Goal: Task Accomplishment & Management: Manage account settings

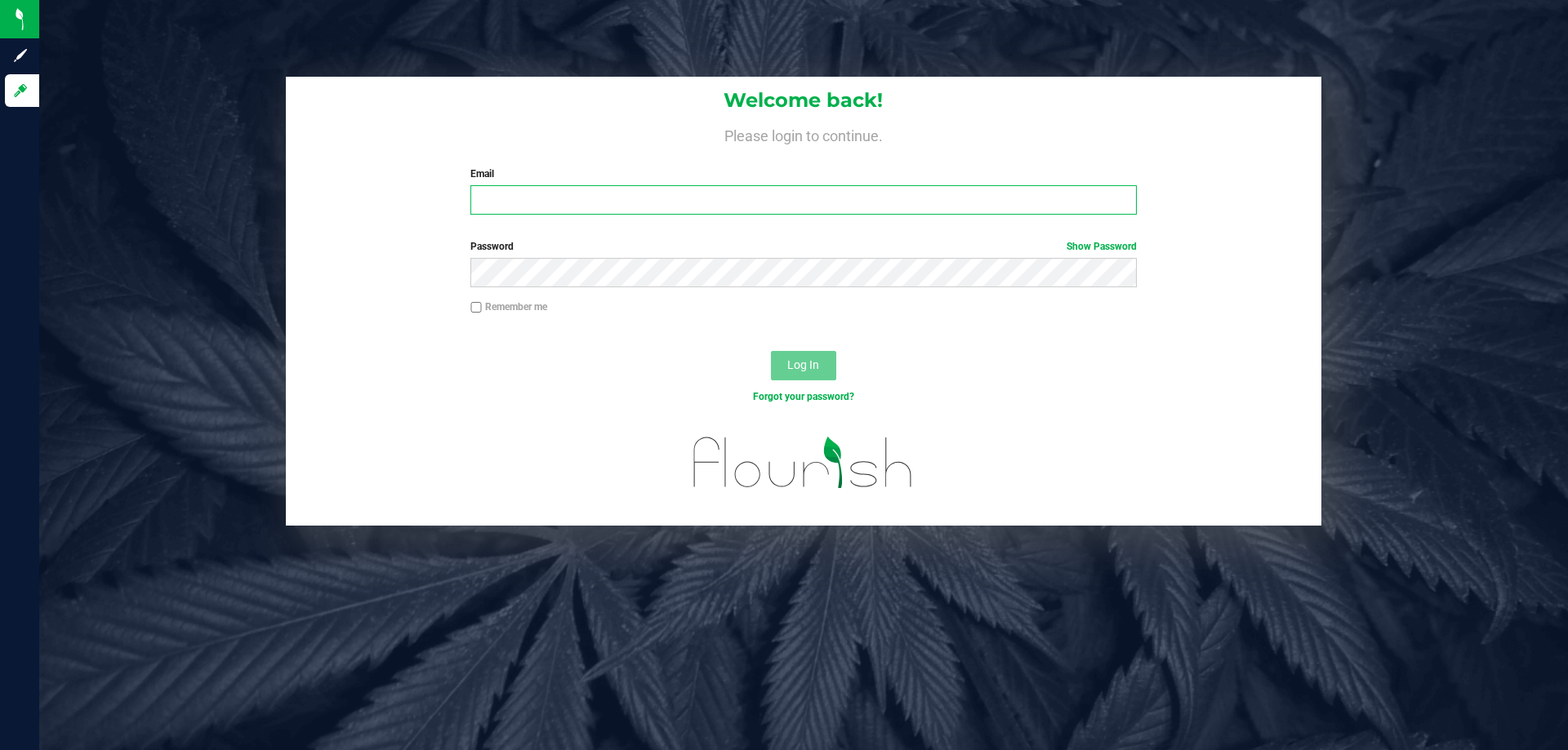
click at [653, 213] on input "Email" at bounding box center [803, 199] width 666 height 29
type input "smaileoi@liveparallel.com"
click at [771, 351] on button "Log In" at bounding box center [804, 365] width 66 height 29
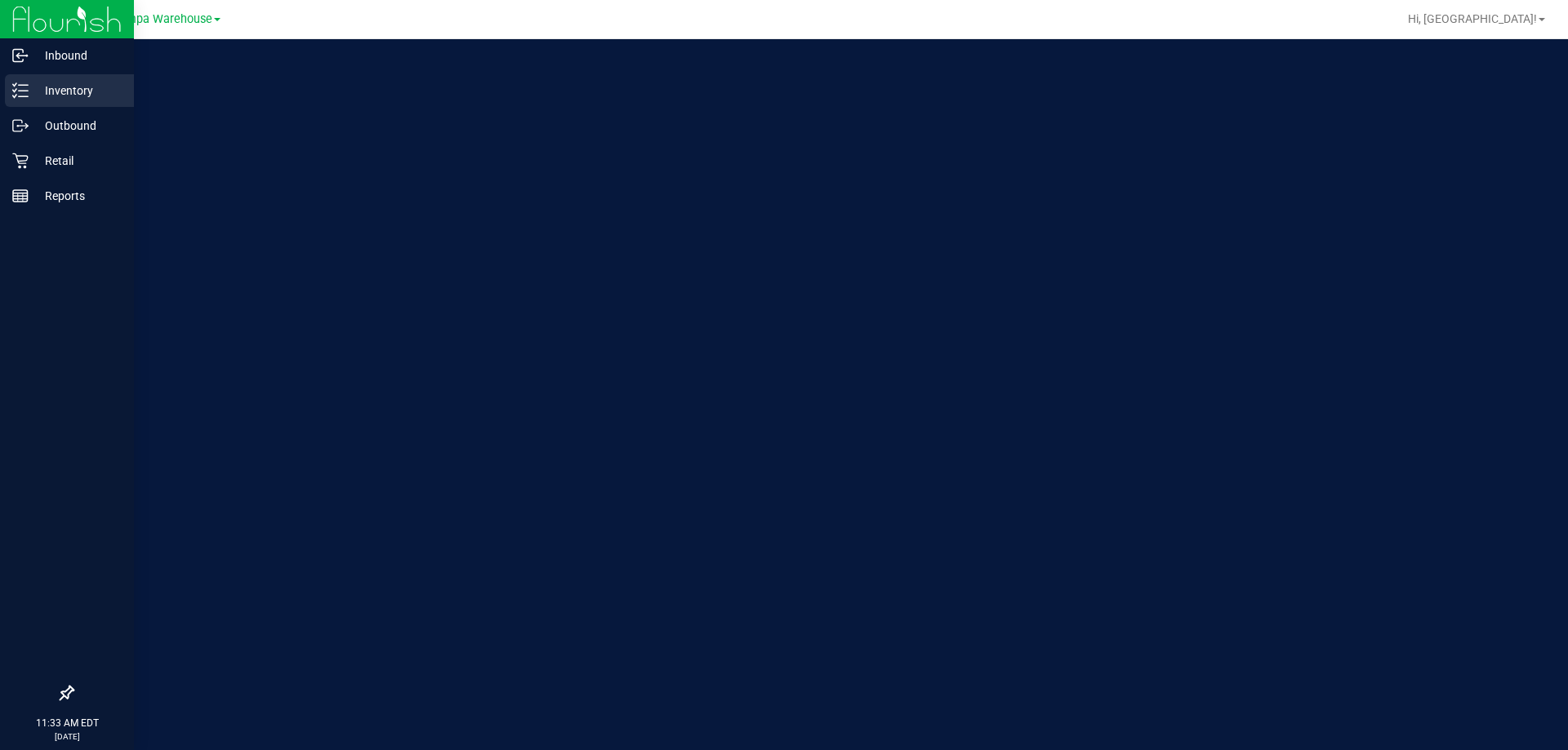
click at [50, 94] on p "Inventory" at bounding box center [77, 91] width 98 height 20
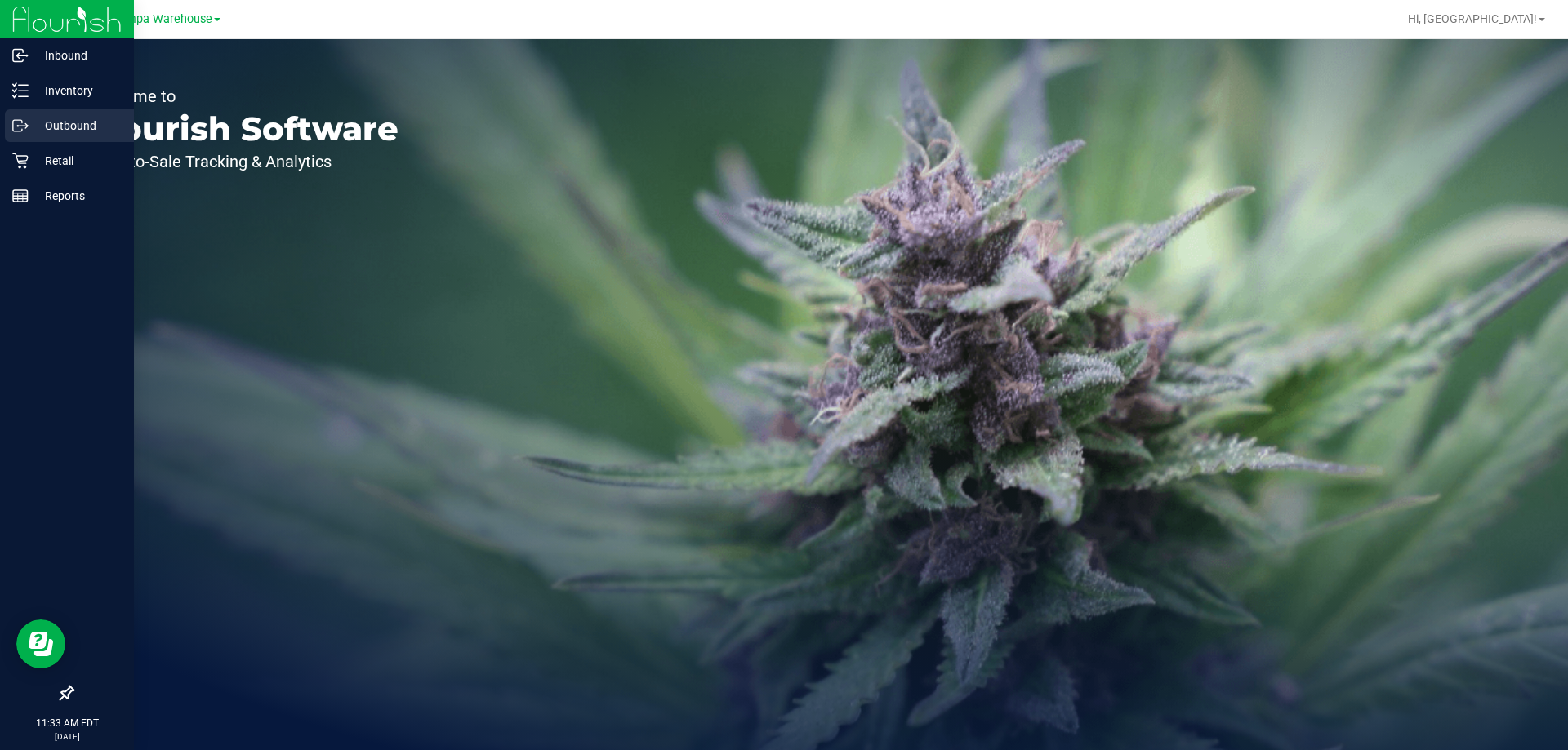
click at [63, 118] on p "Outbound" at bounding box center [77, 126] width 98 height 20
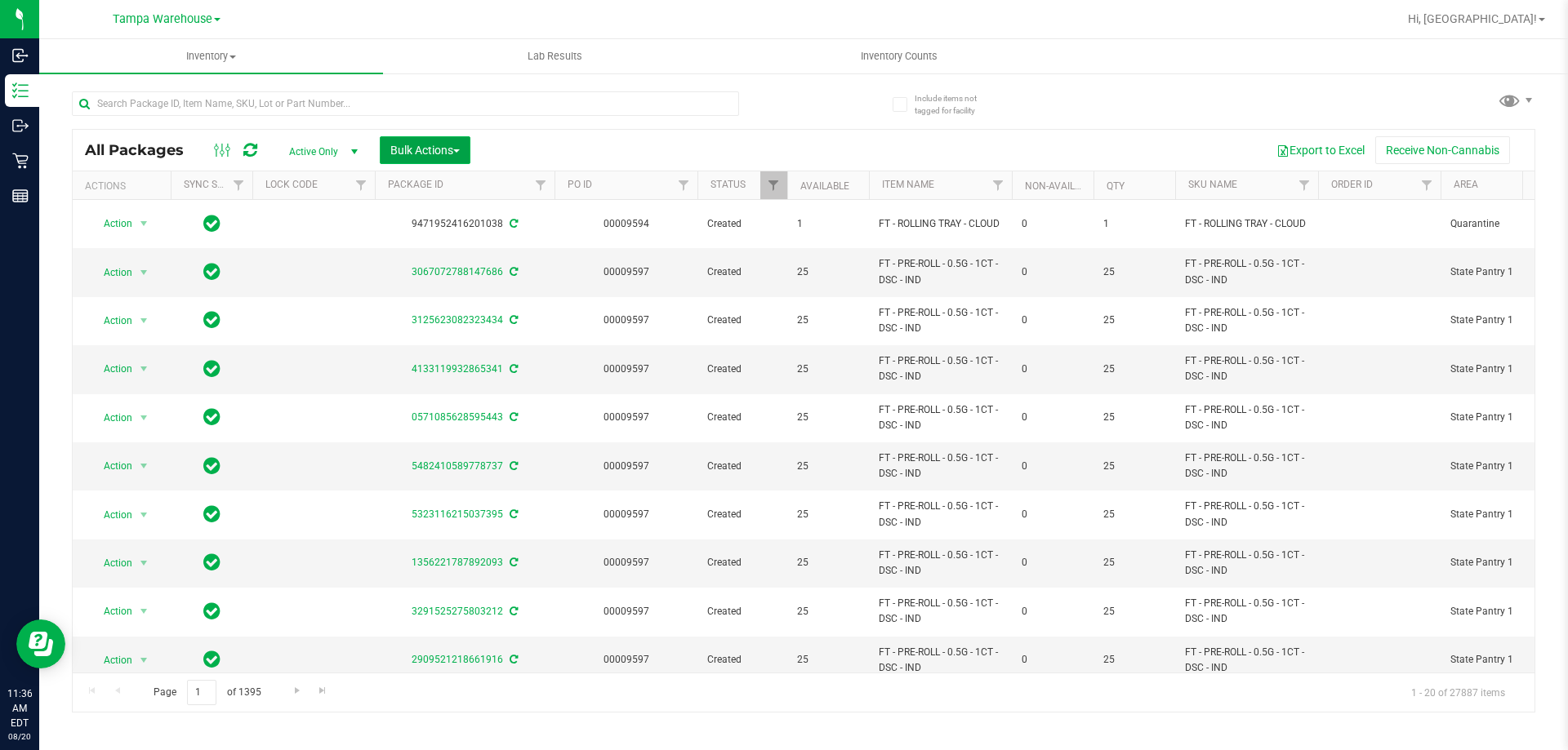
click at [400, 137] on button "Bulk Actions" at bounding box center [425, 150] width 91 height 27
click at [425, 213] on span "Combine packages (lot)" at bounding box center [448, 217] width 117 height 13
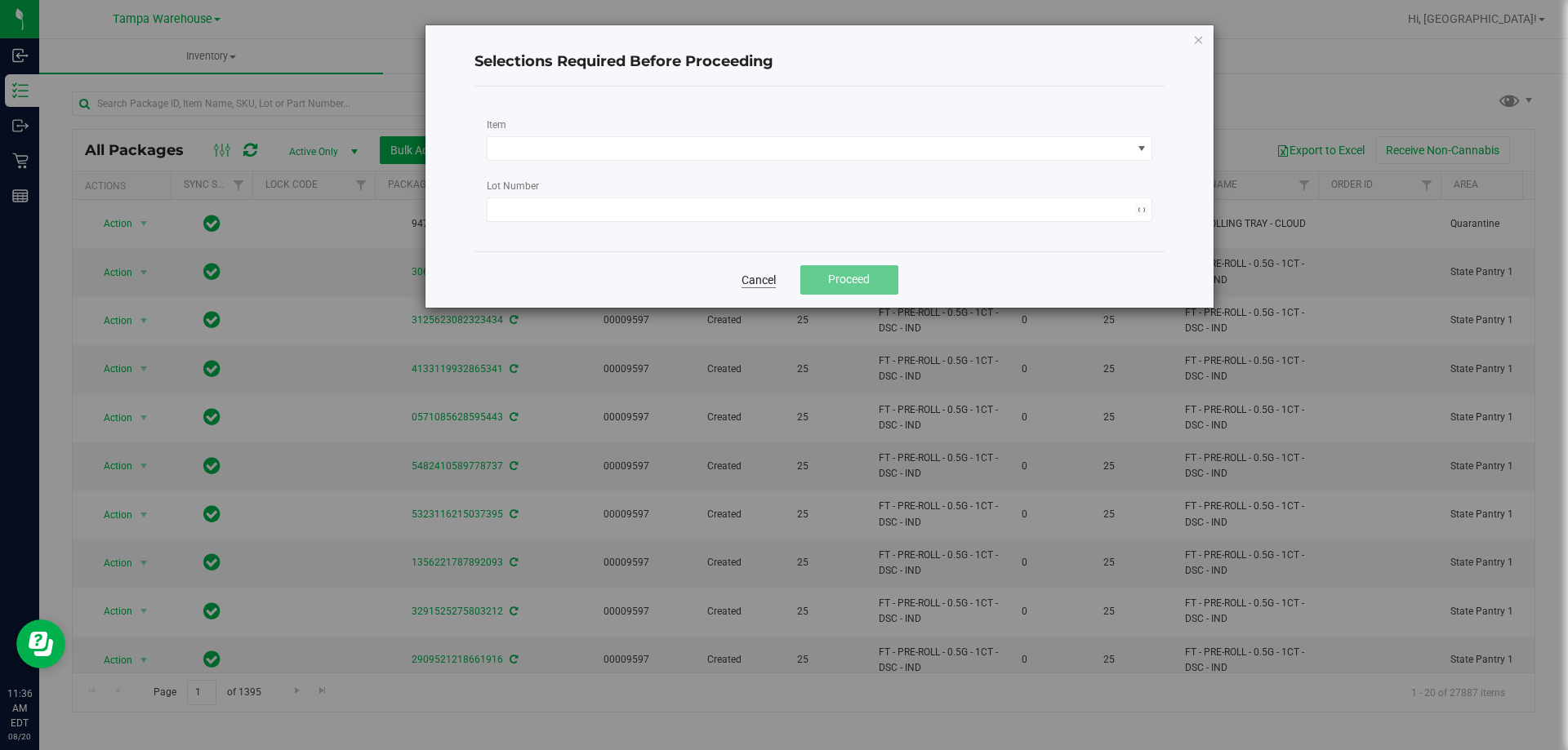
click at [759, 273] on link "Cancel" at bounding box center [758, 280] width 34 height 17
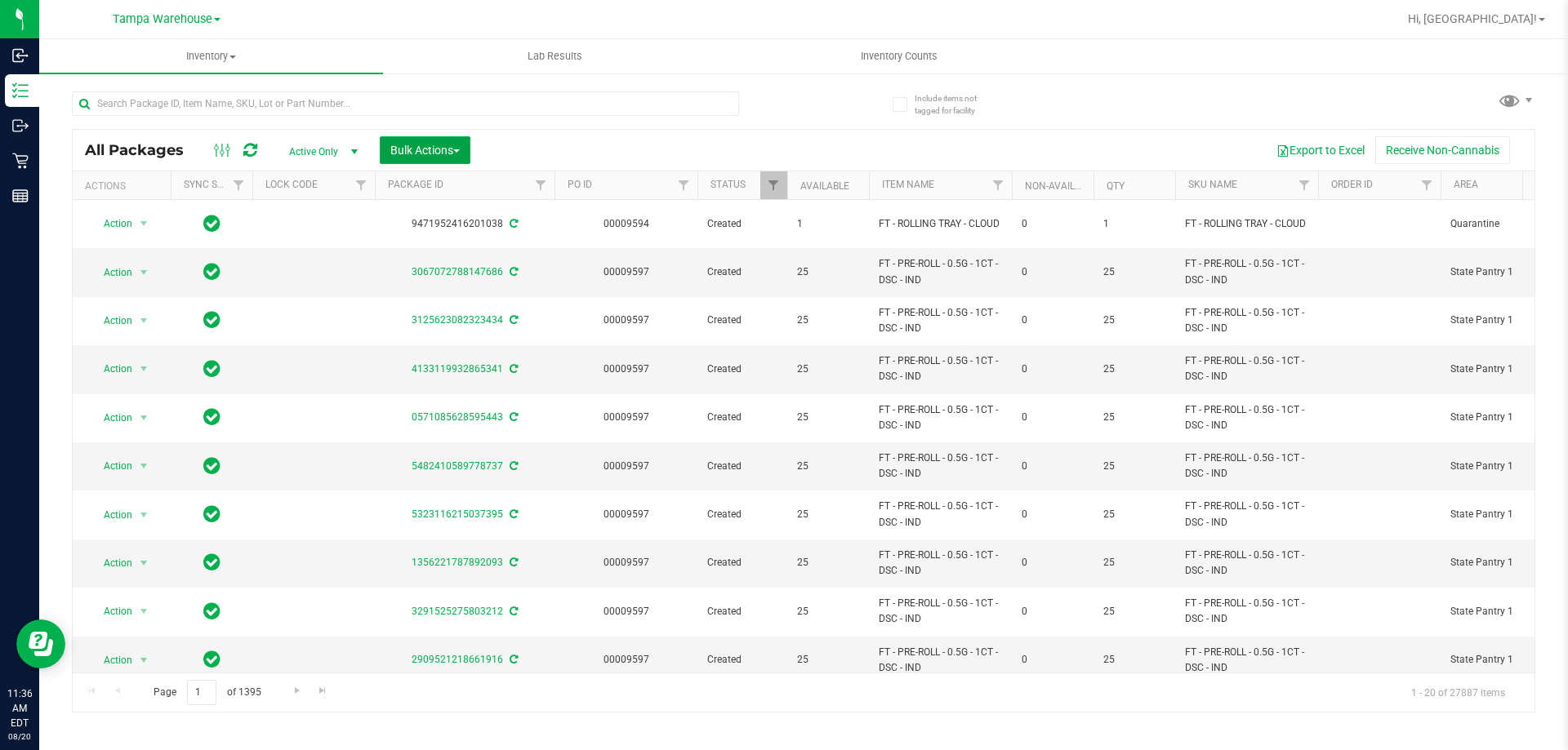
click at [438, 140] on button "Bulk Actions" at bounding box center [425, 150] width 91 height 27
click at [448, 181] on span "Add to outbound order" at bounding box center [445, 187] width 111 height 13
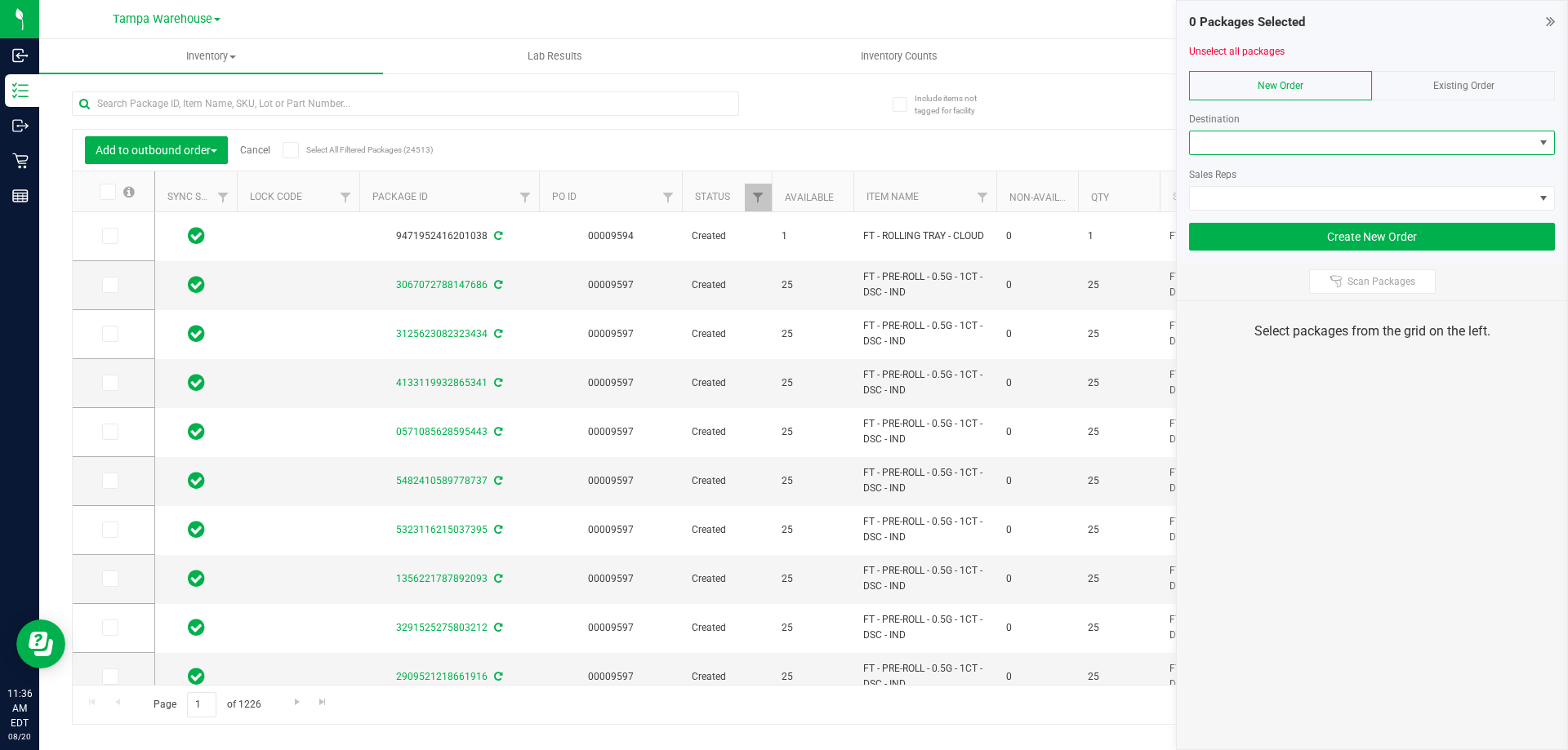
click at [1423, 141] on span at bounding box center [1362, 143] width 344 height 23
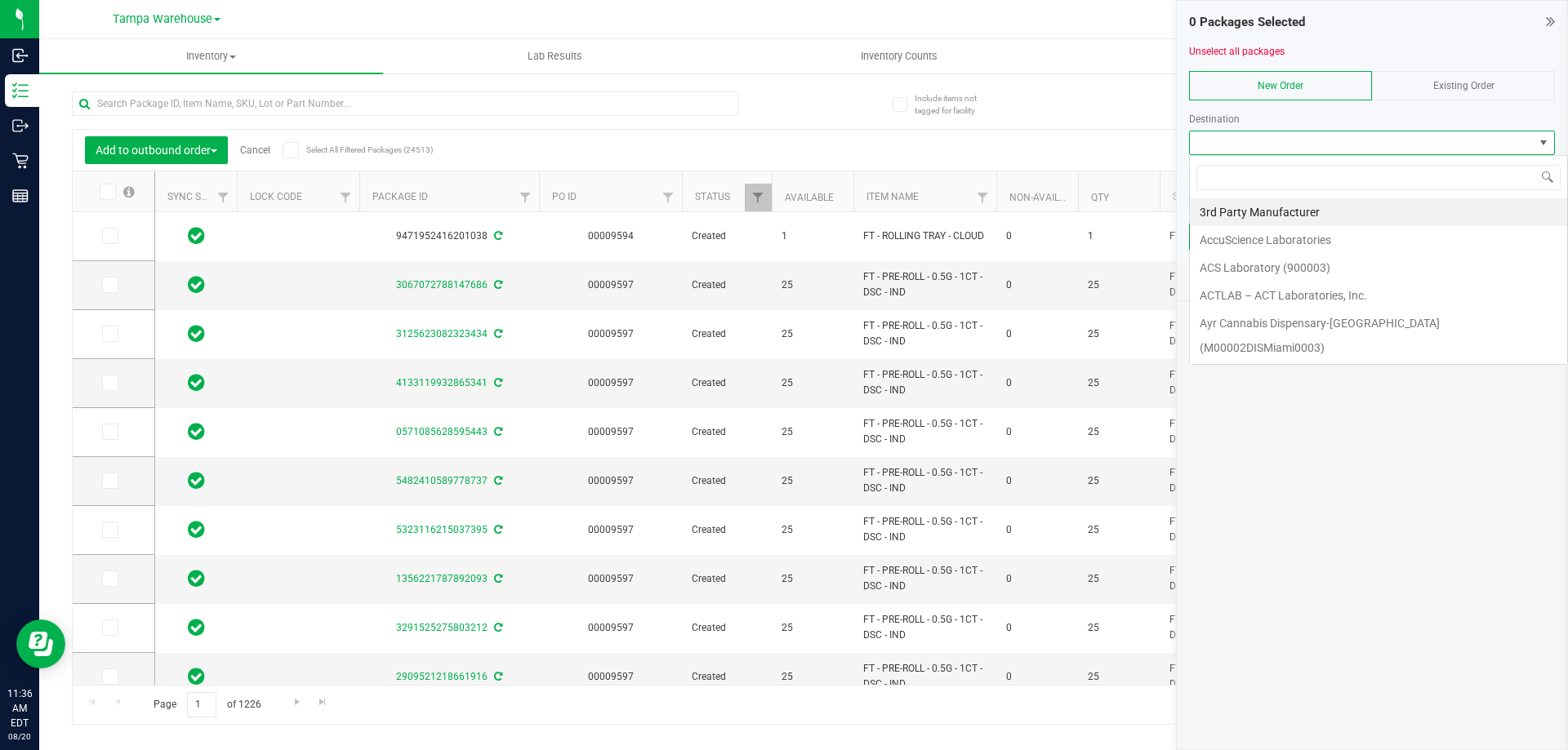
scroll to position [24, 366]
type input "win"
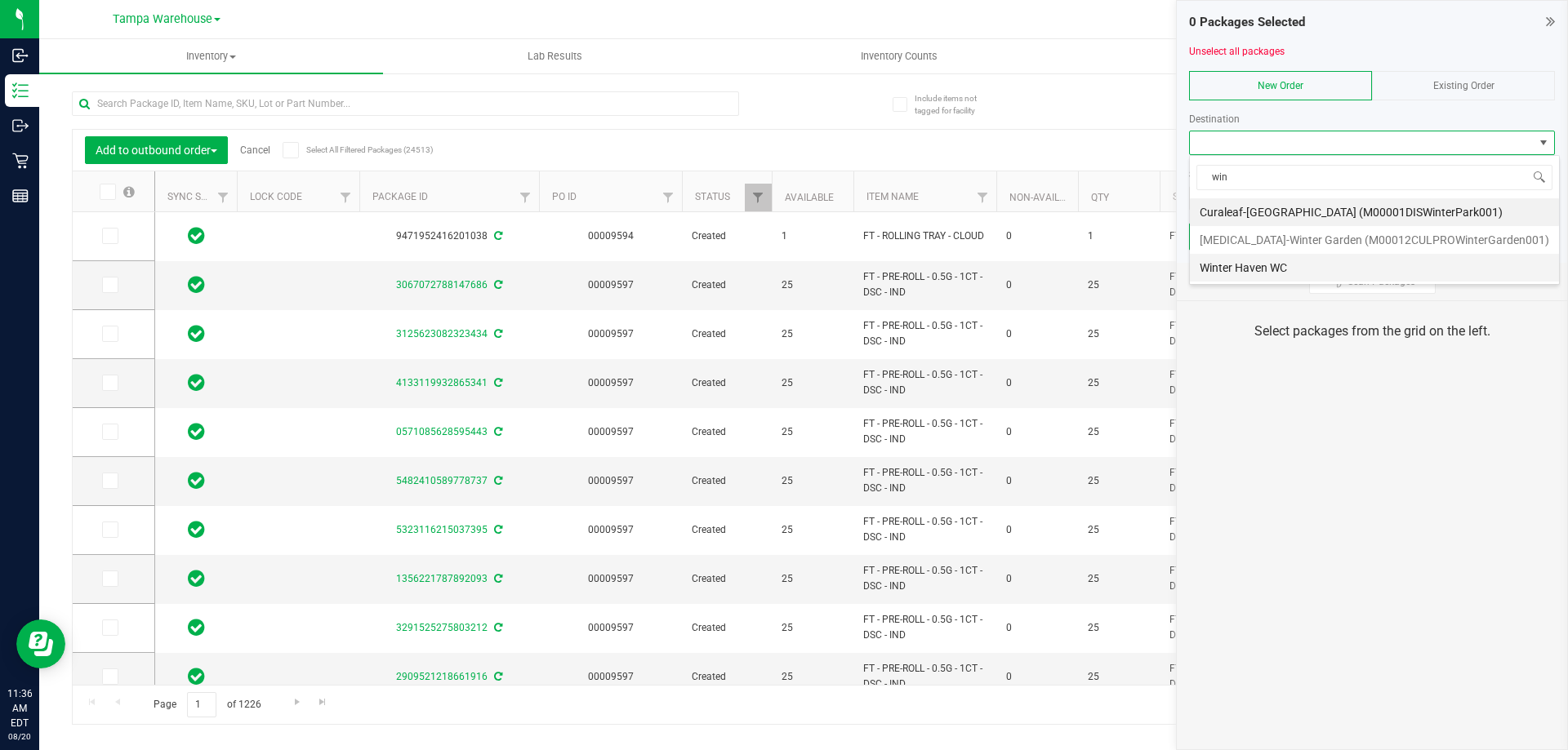
click at [1246, 263] on li "Winter Haven WC" at bounding box center [1374, 267] width 369 height 27
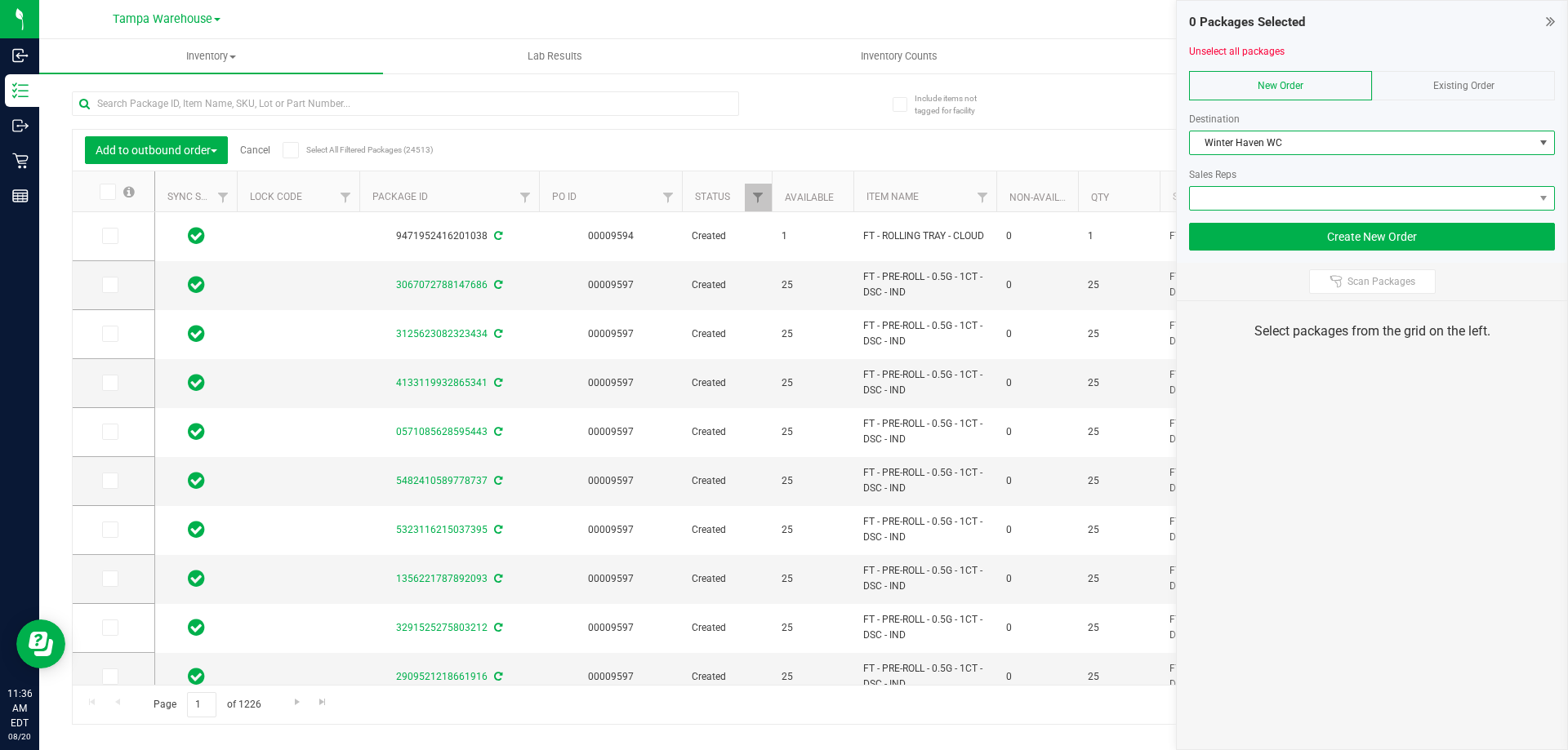
click at [1273, 189] on span at bounding box center [1362, 199] width 344 height 23
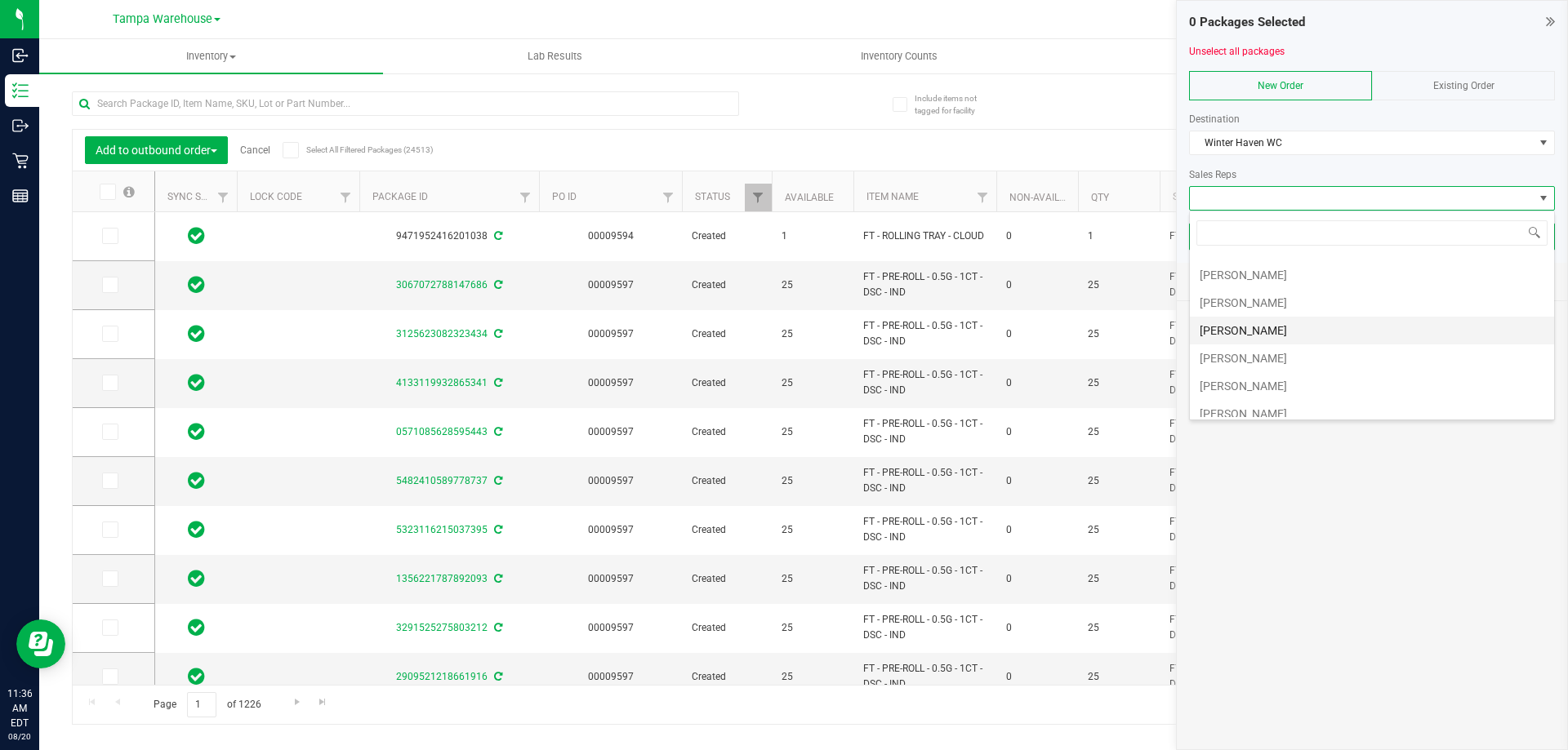
scroll to position [81, 0]
click at [1295, 350] on li "[PERSON_NAME]" at bounding box center [1372, 352] width 364 height 27
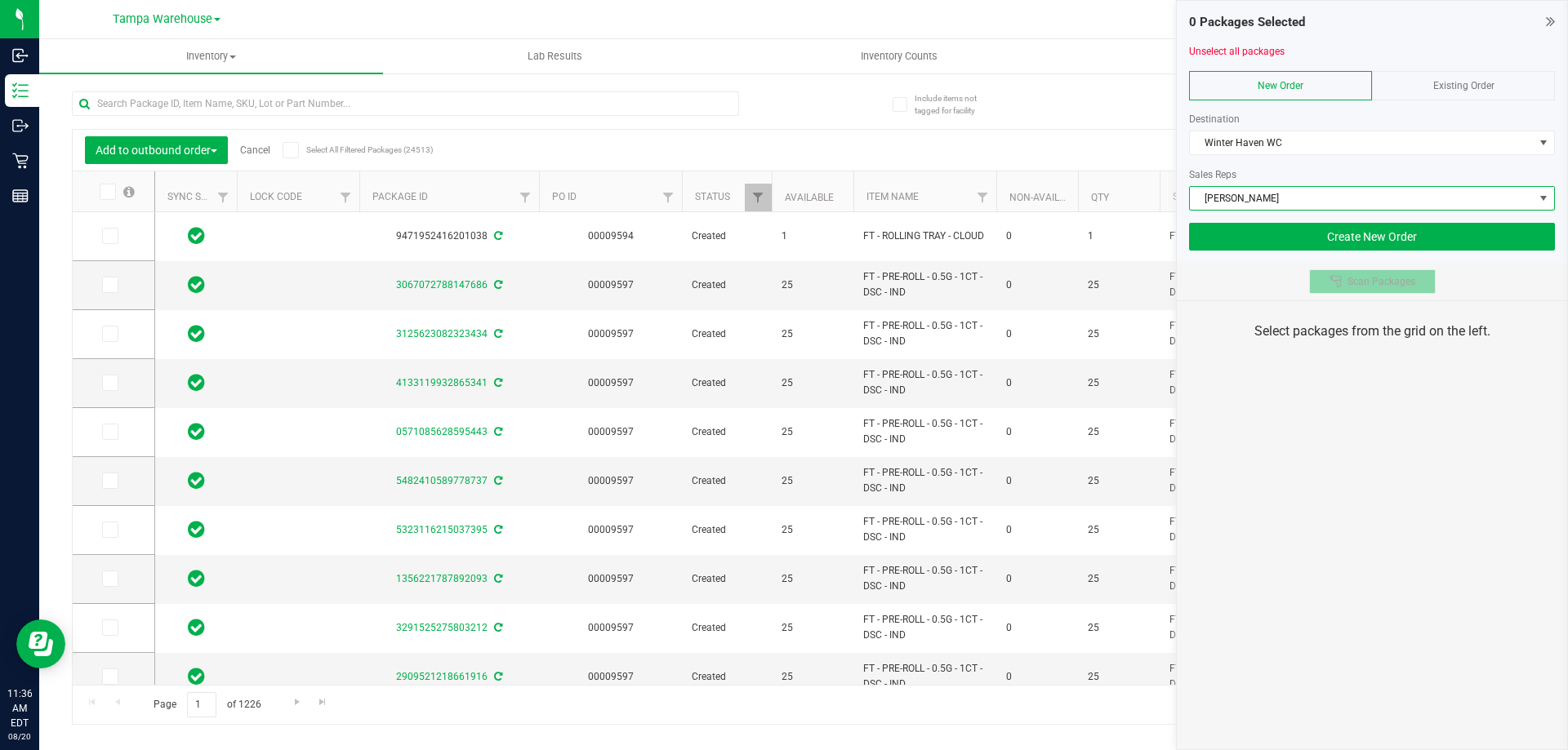
click at [1350, 271] on button "Scan Packages" at bounding box center [1372, 281] width 126 height 24
click at [1362, 396] on div "0 Packages Selected Unselect all packages New Order Existing Order Destination …" at bounding box center [1372, 375] width 392 height 750
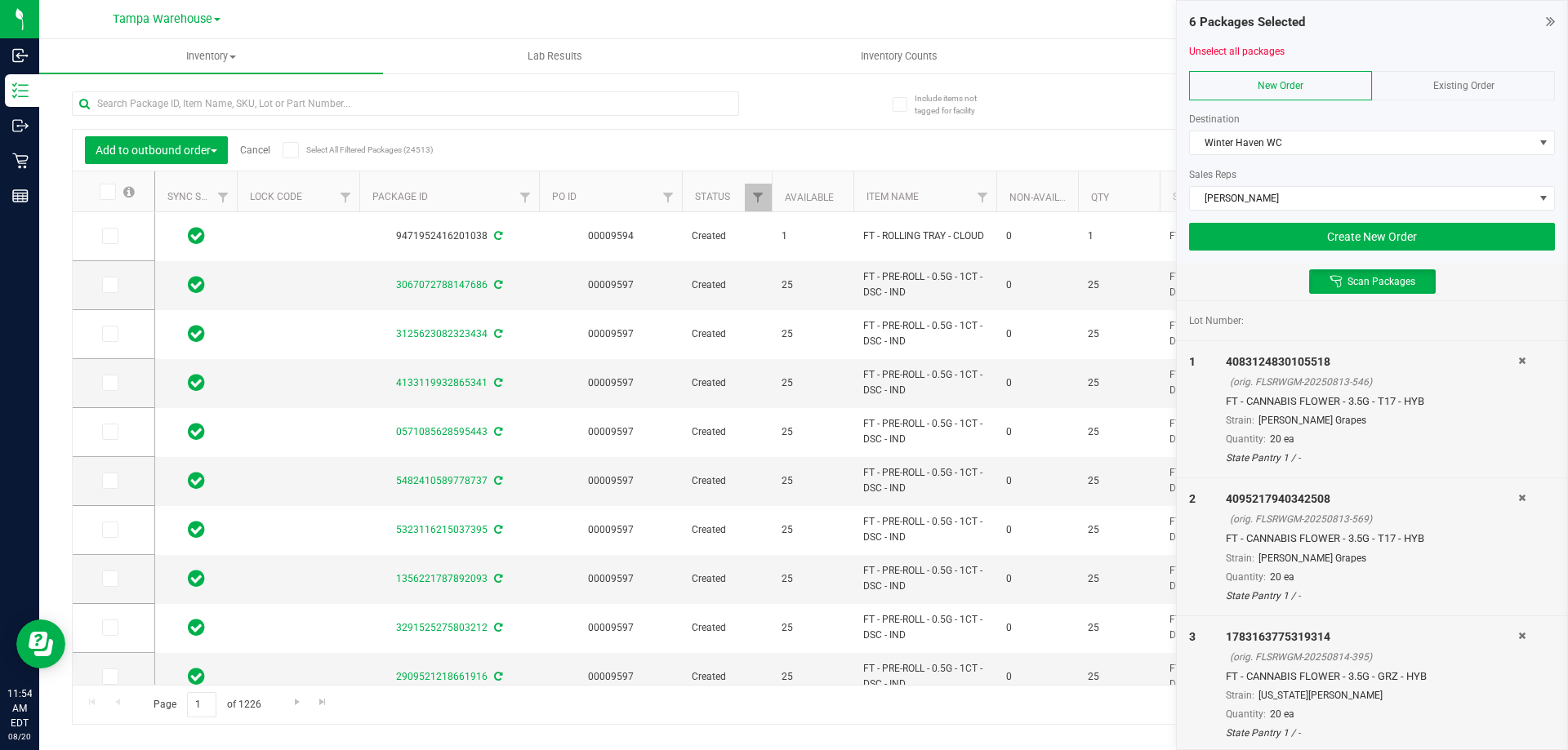
click at [1227, 285] on div "Scan Packages" at bounding box center [1372, 281] width 391 height 37
click at [1231, 244] on button "Create New Order" at bounding box center [1372, 236] width 366 height 27
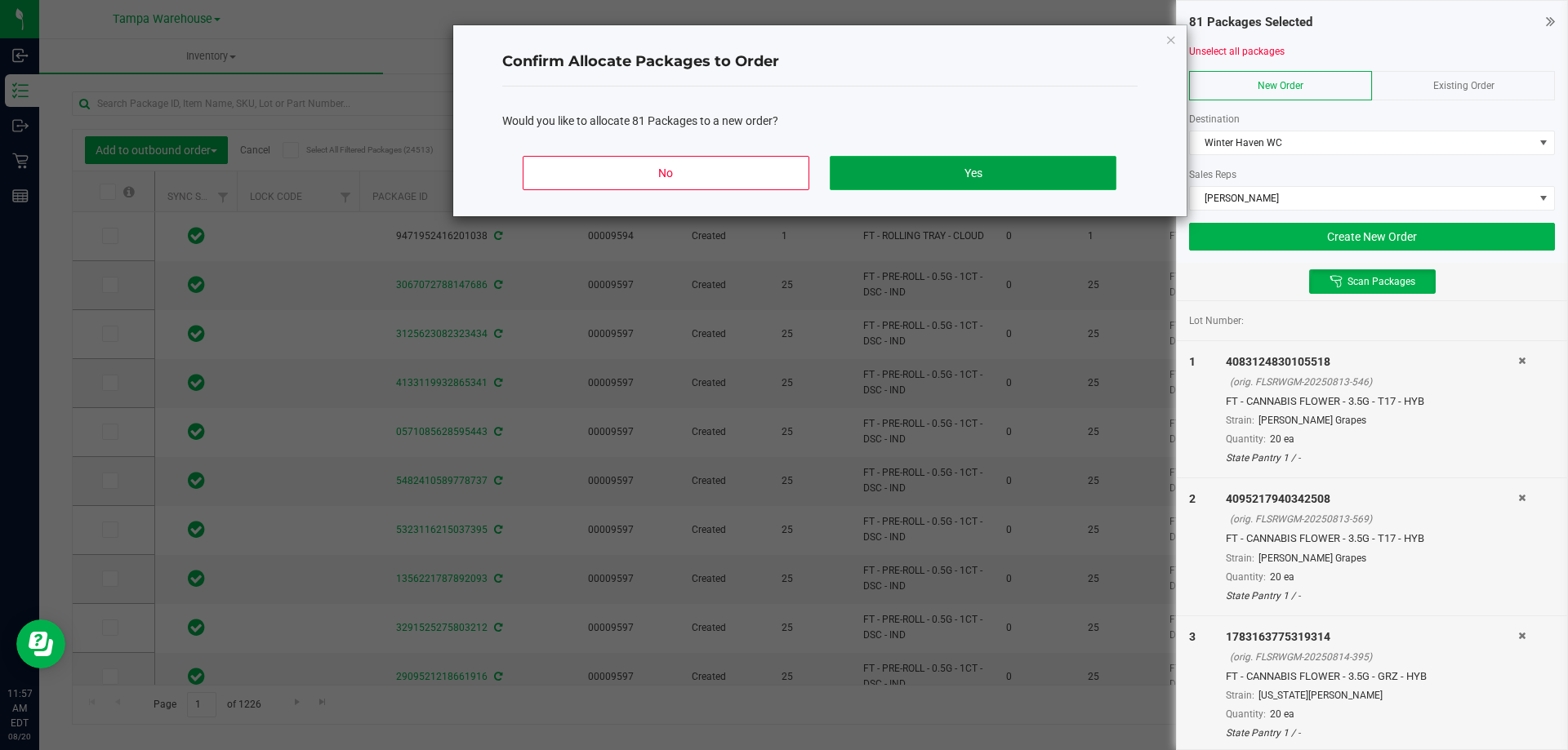
click at [944, 166] on button "Yes" at bounding box center [972, 173] width 286 height 34
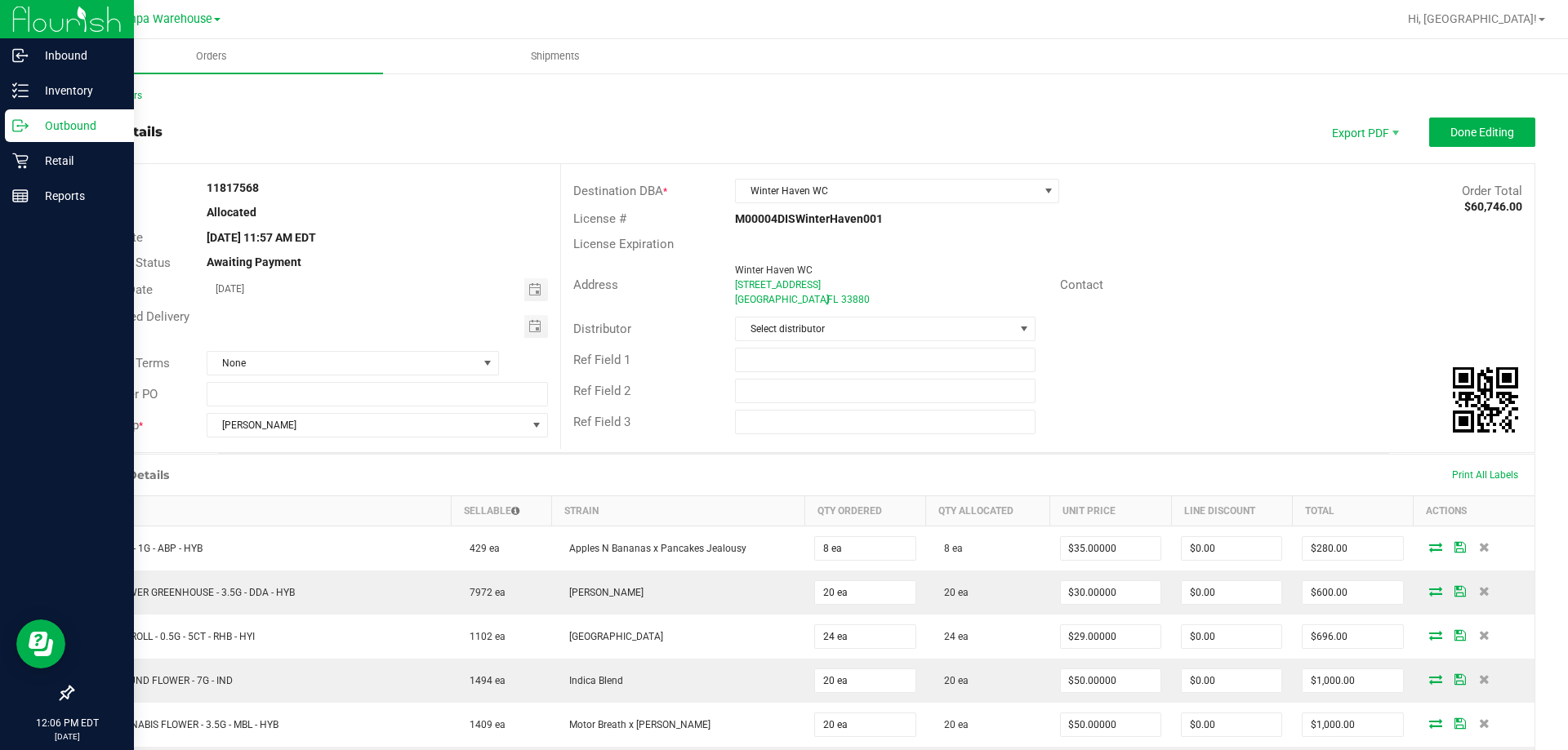
click at [25, 130] on icon at bounding box center [21, 126] width 17 height 17
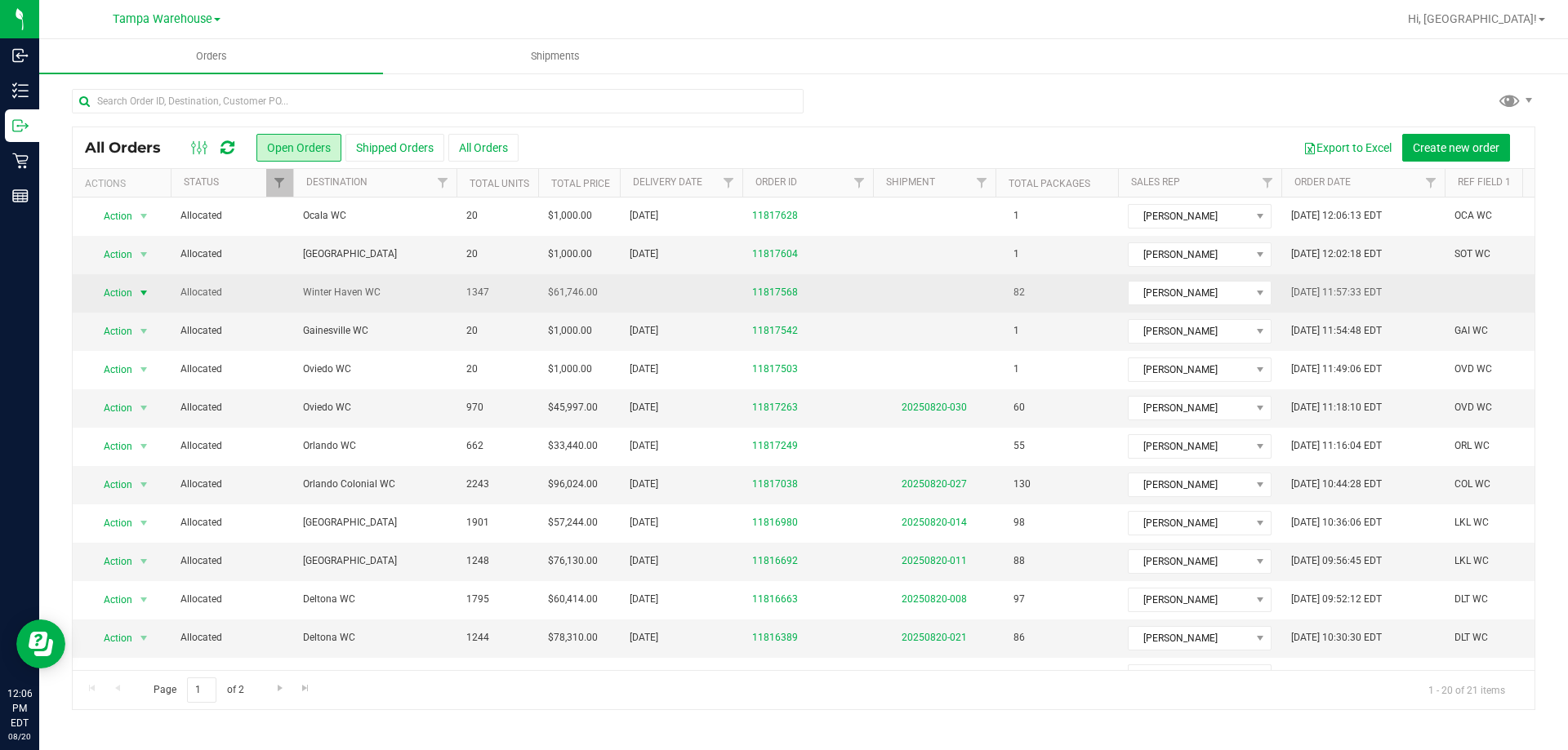
click at [127, 300] on span "Action" at bounding box center [111, 293] width 44 height 23
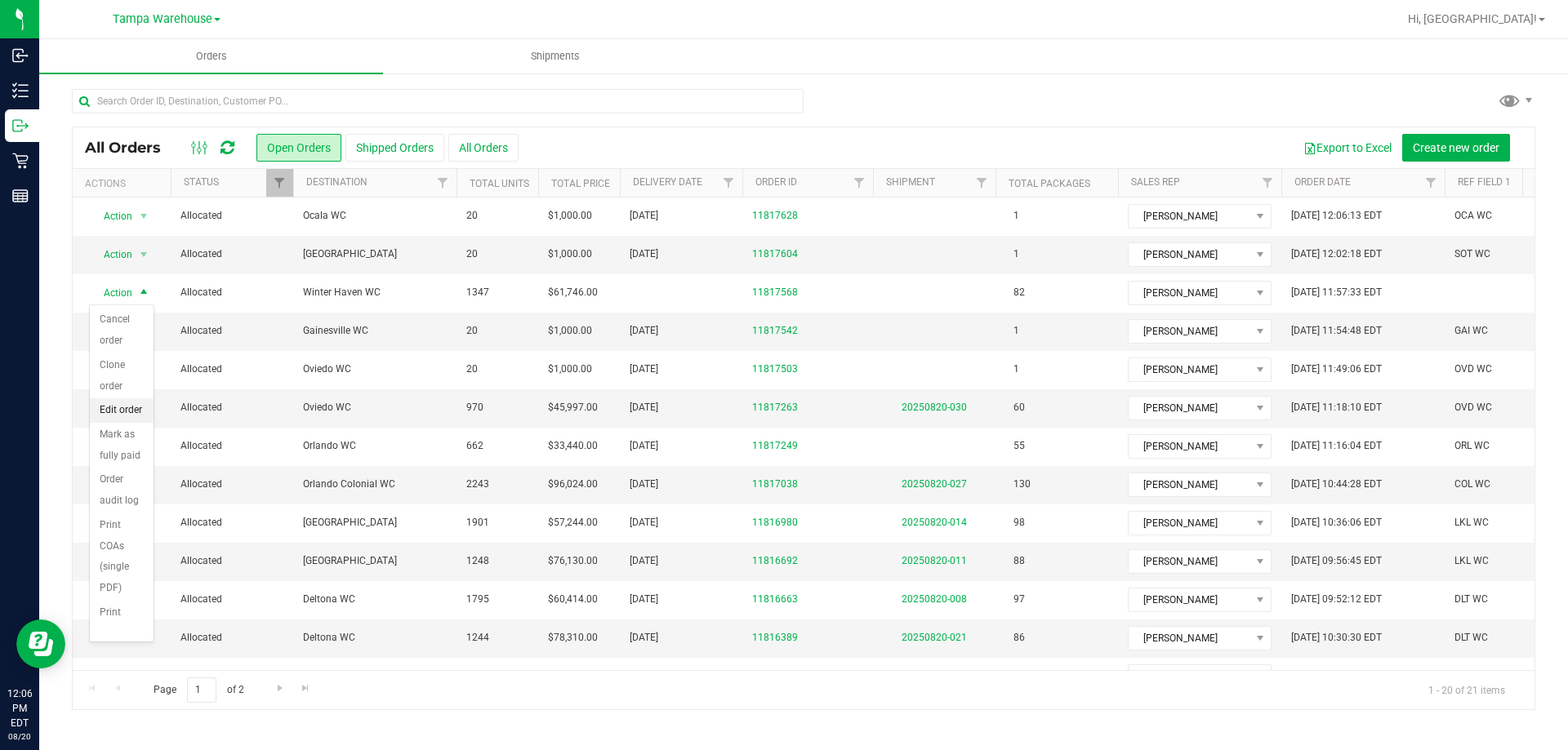
click at [119, 413] on li "Edit order" at bounding box center [121, 410] width 64 height 24
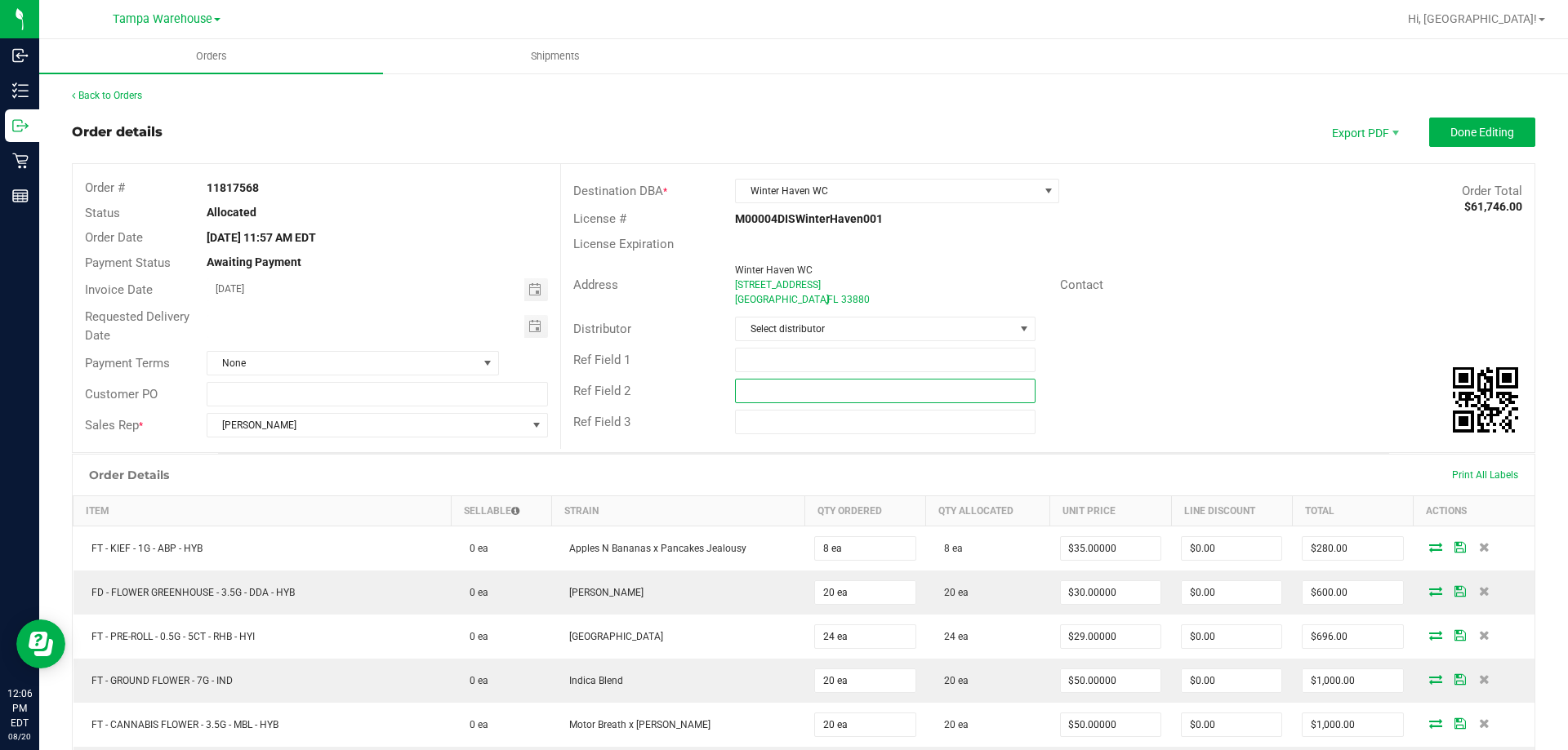
click at [802, 395] on input "text" at bounding box center [884, 390] width 300 height 24
paste input "cannabis"
type input "cannabis"
click at [792, 361] on input "text" at bounding box center [884, 360] width 300 height 24
type input "WIN WC"
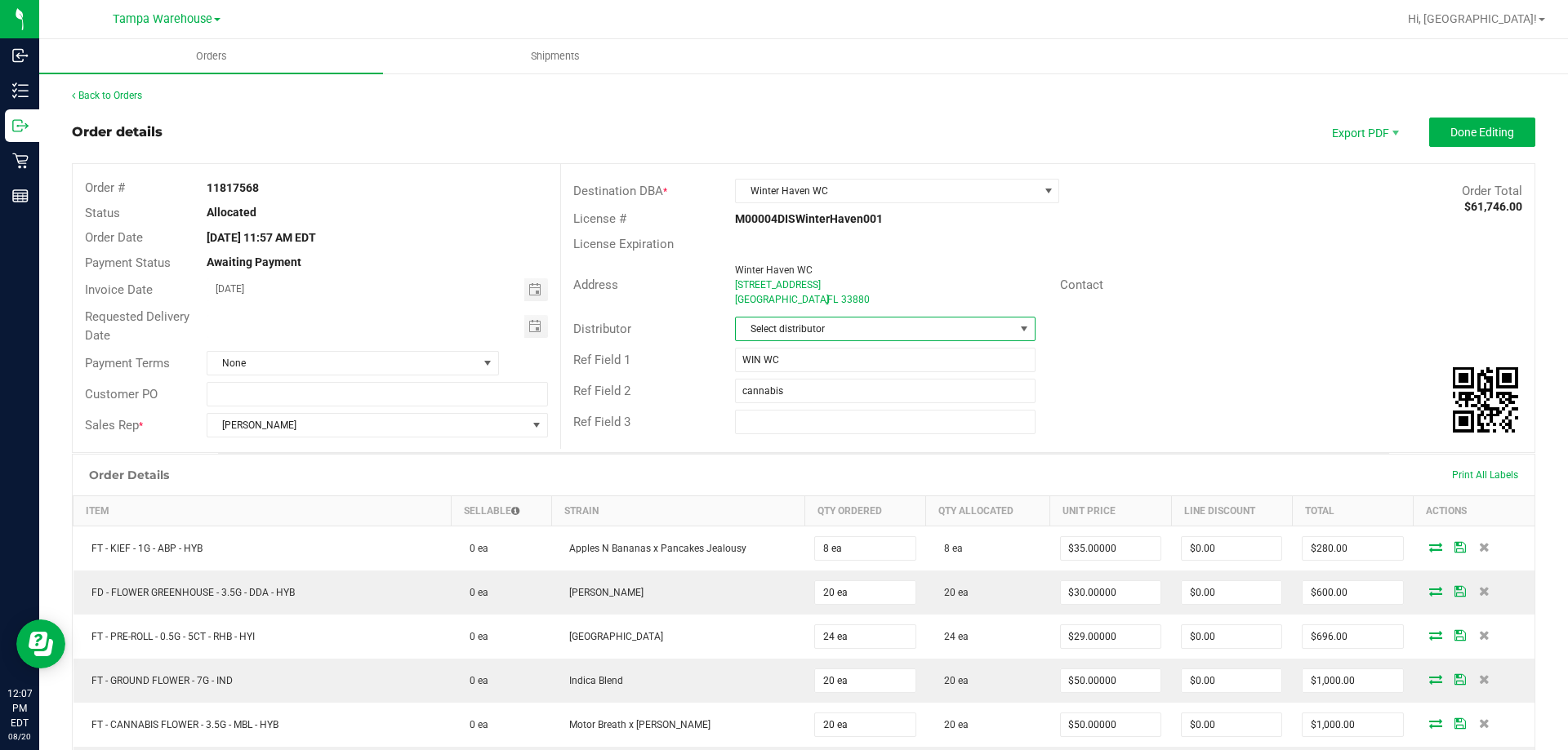
click at [805, 327] on span "Select distributor" at bounding box center [874, 329] width 278 height 23
type input "tam"
click at [812, 431] on li "Tampa Warehouse" at bounding box center [878, 426] width 296 height 27
click at [534, 323] on span "Toggle calendar" at bounding box center [535, 326] width 13 height 13
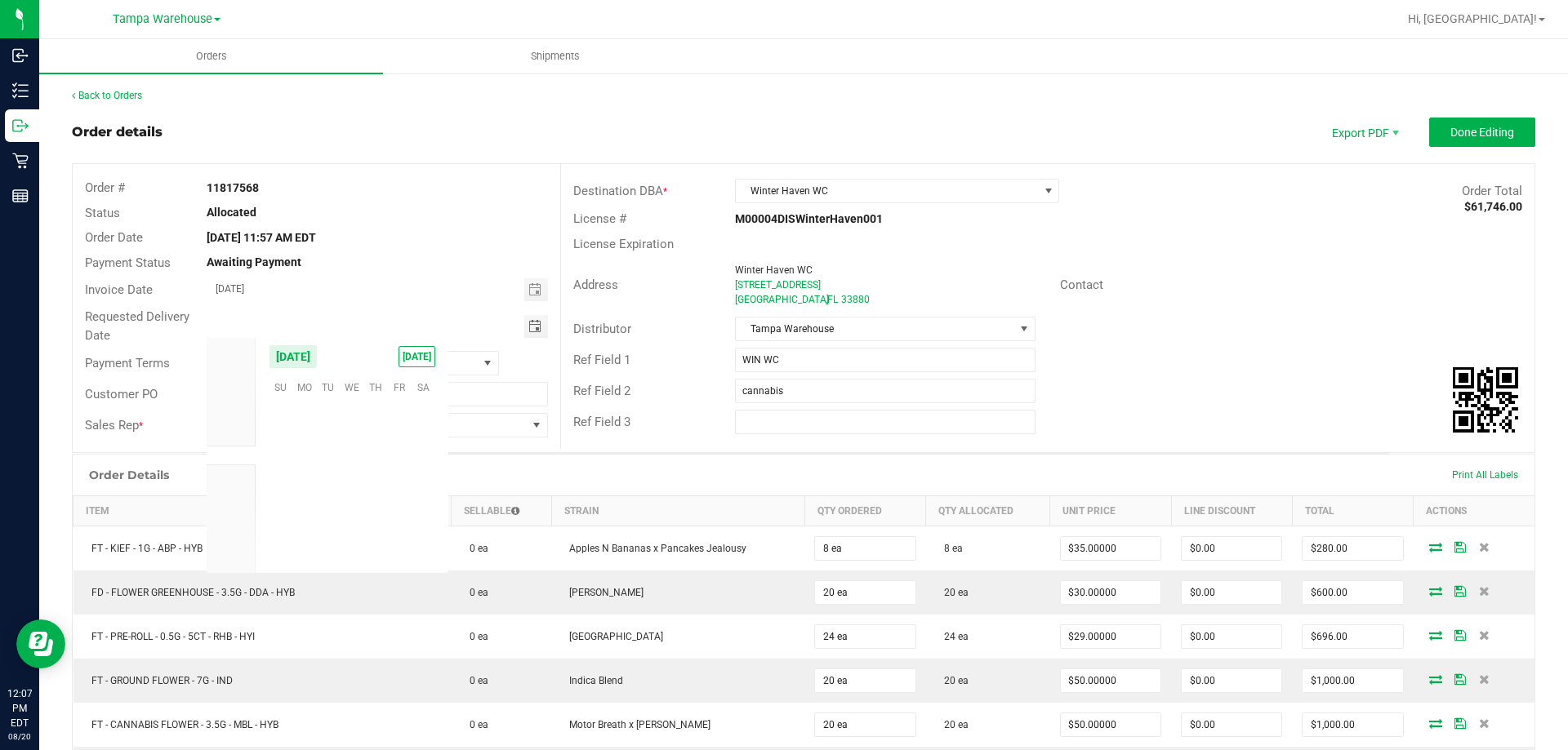
scroll to position [264518, 0]
click at [376, 496] on span "21" at bounding box center [375, 488] width 23 height 25
type input "08/21/2025"
click at [1472, 125] on span "Done Editing" at bounding box center [1482, 132] width 64 height 13
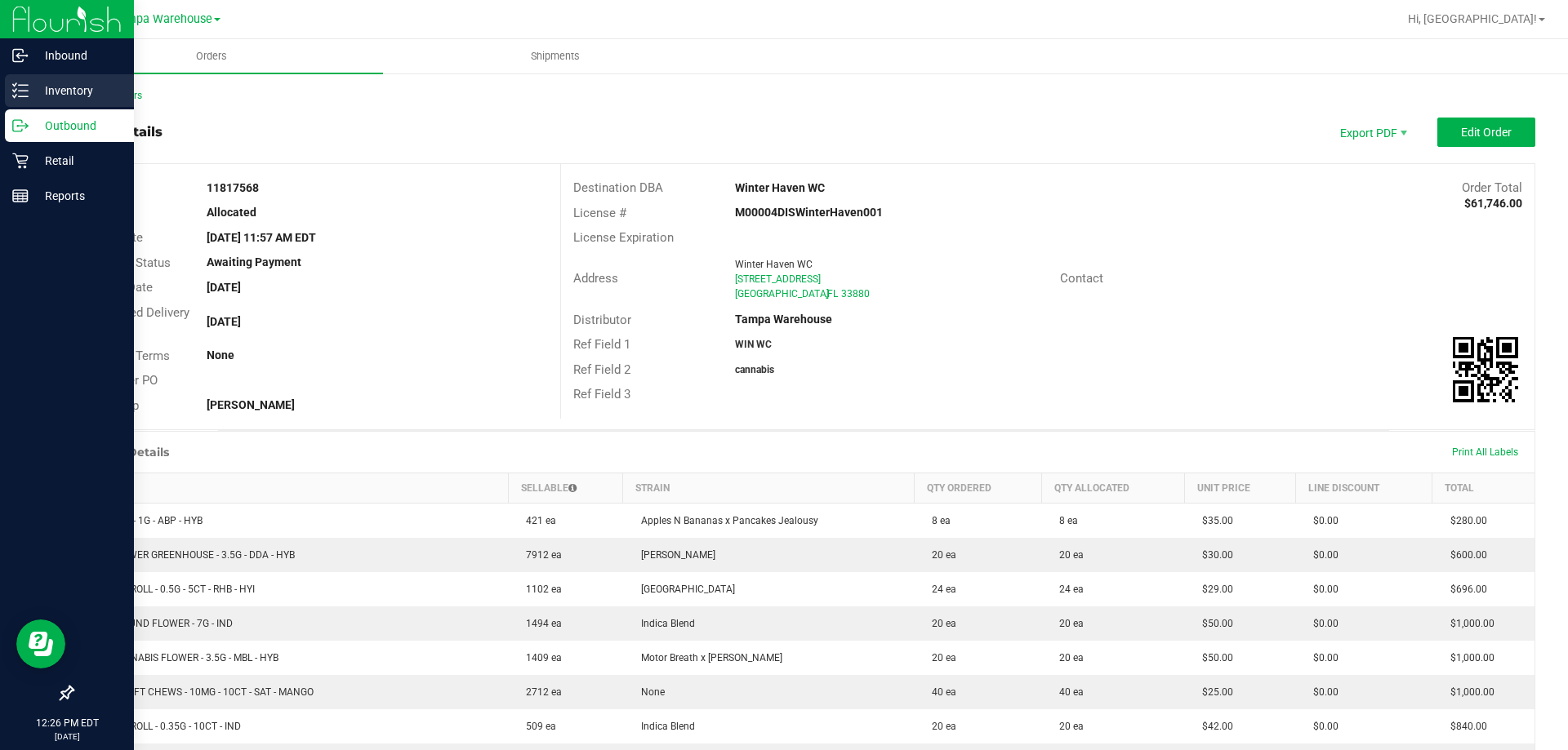
click at [39, 92] on p "Inventory" at bounding box center [77, 91] width 98 height 20
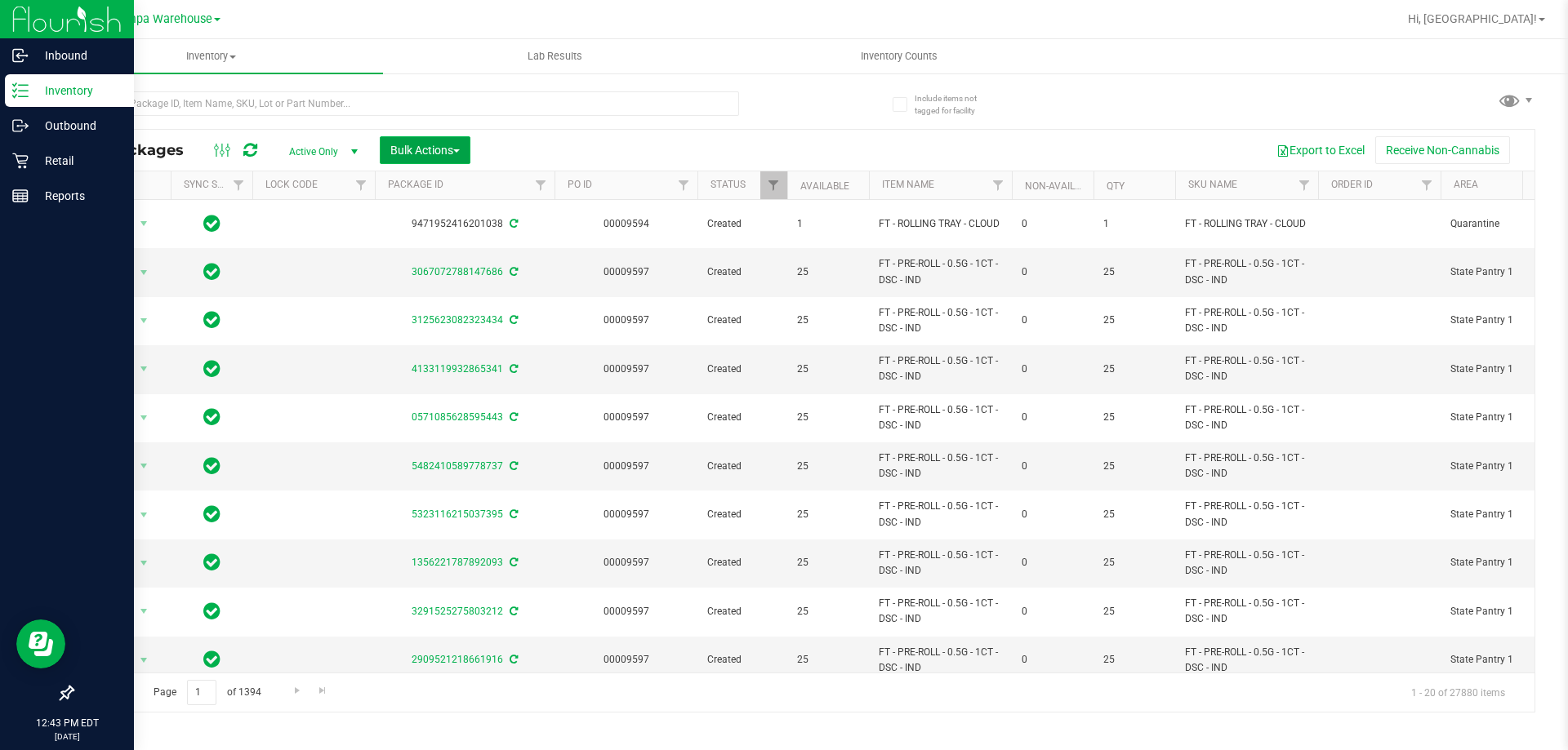
click at [439, 140] on button "Bulk Actions" at bounding box center [425, 150] width 91 height 27
click at [445, 184] on span "Add to outbound order" at bounding box center [445, 187] width 111 height 13
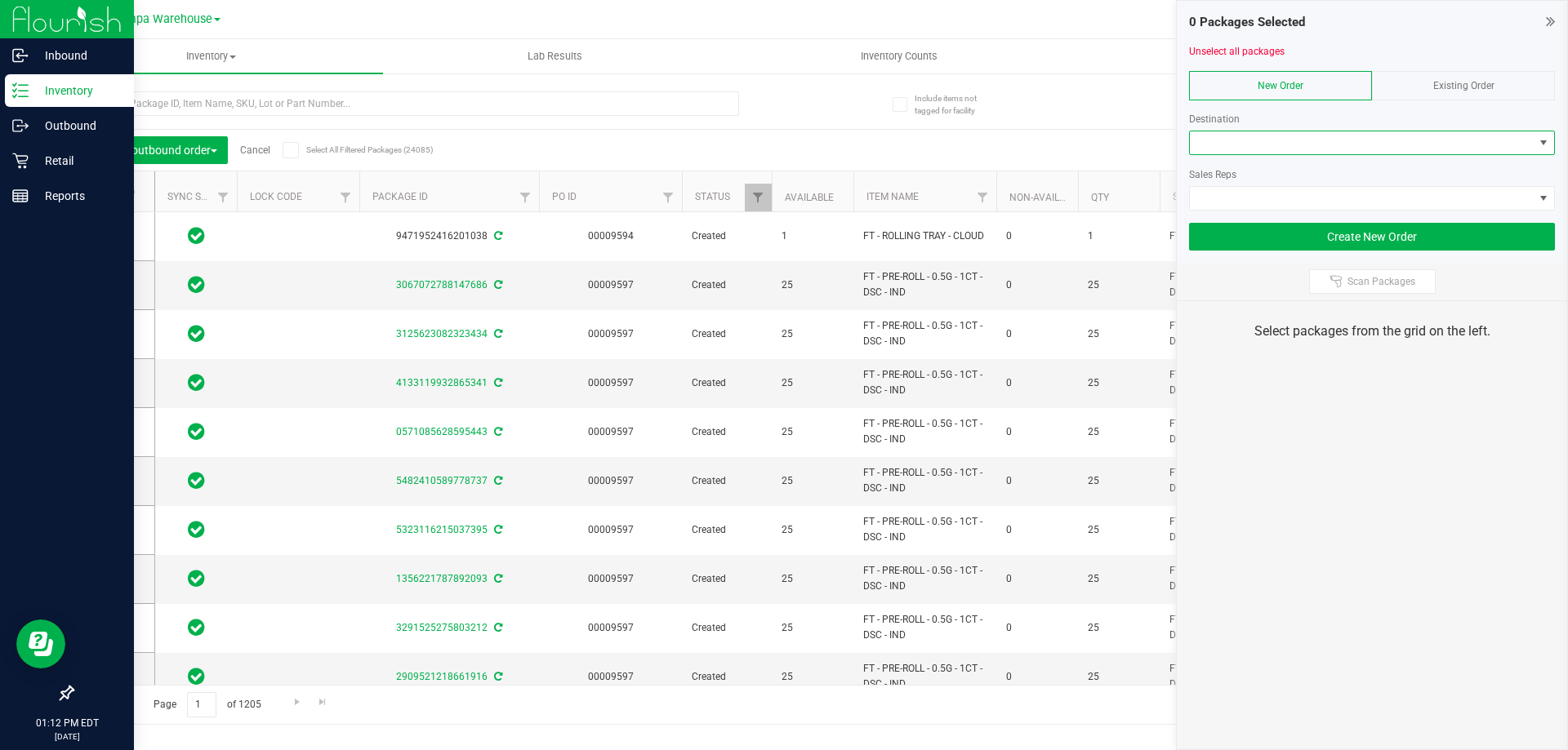
click at [1332, 148] on span at bounding box center [1362, 143] width 344 height 23
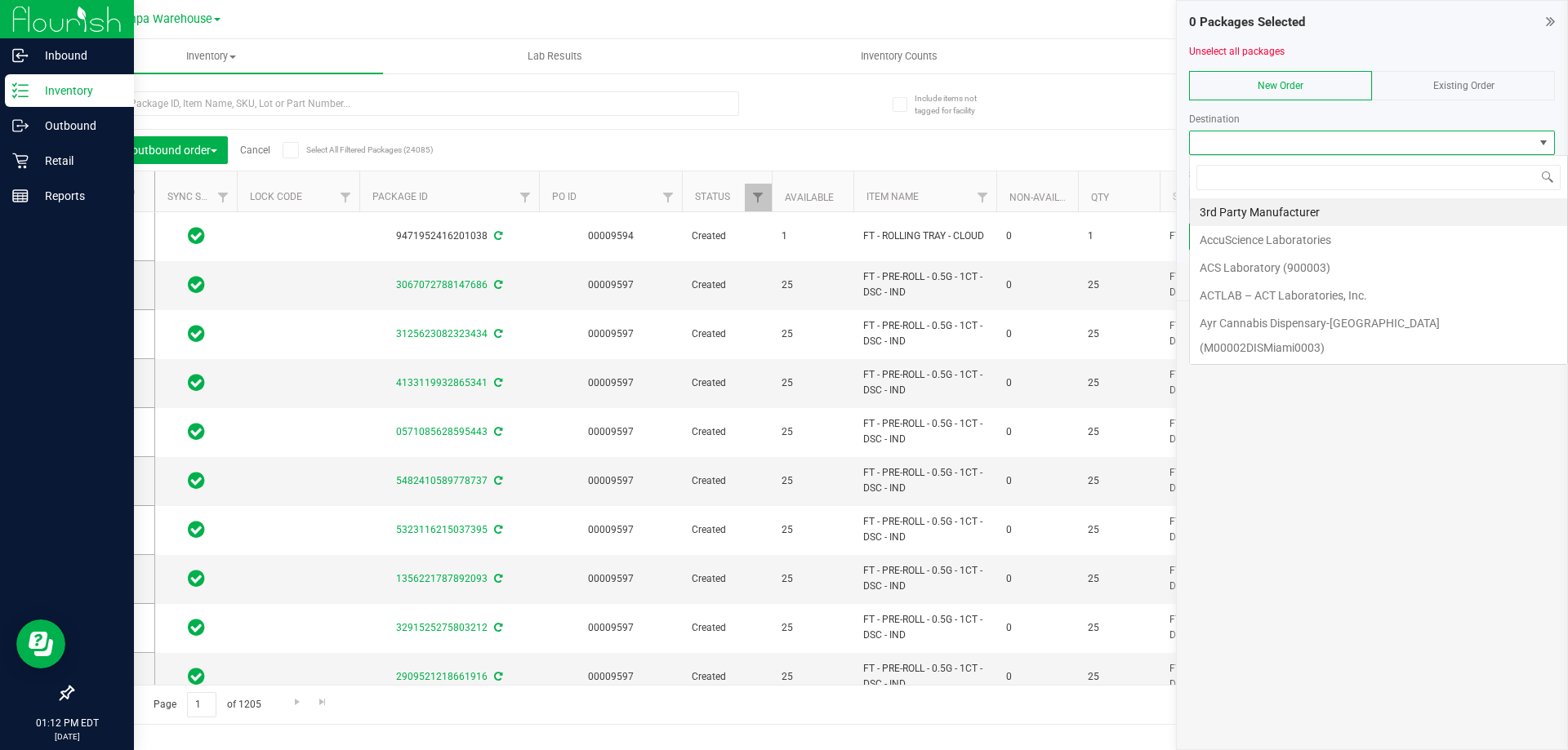
scroll to position [24, 366]
type input "ST. P"
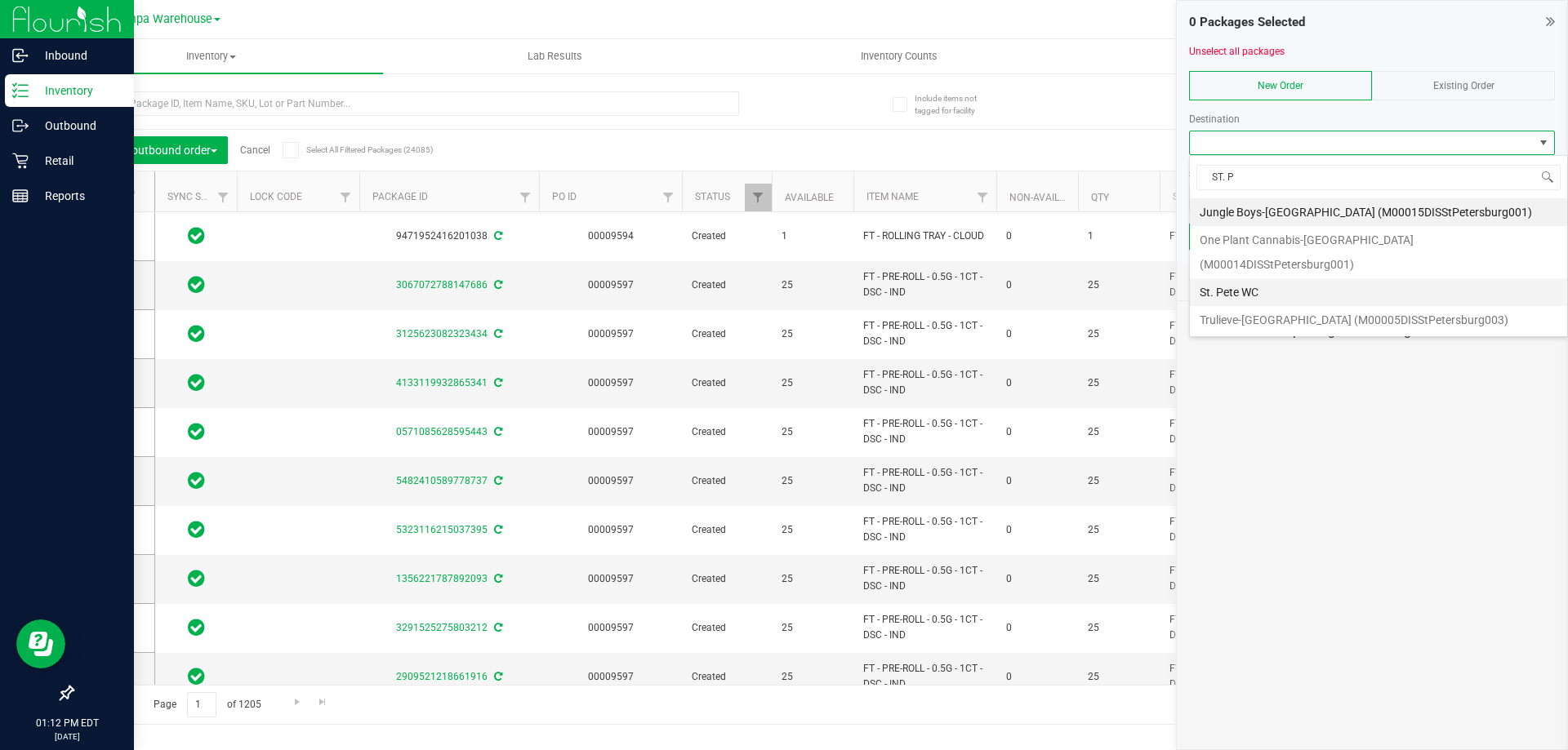
click at [1256, 278] on li "St. Pete WC" at bounding box center [1379, 292] width 377 height 27
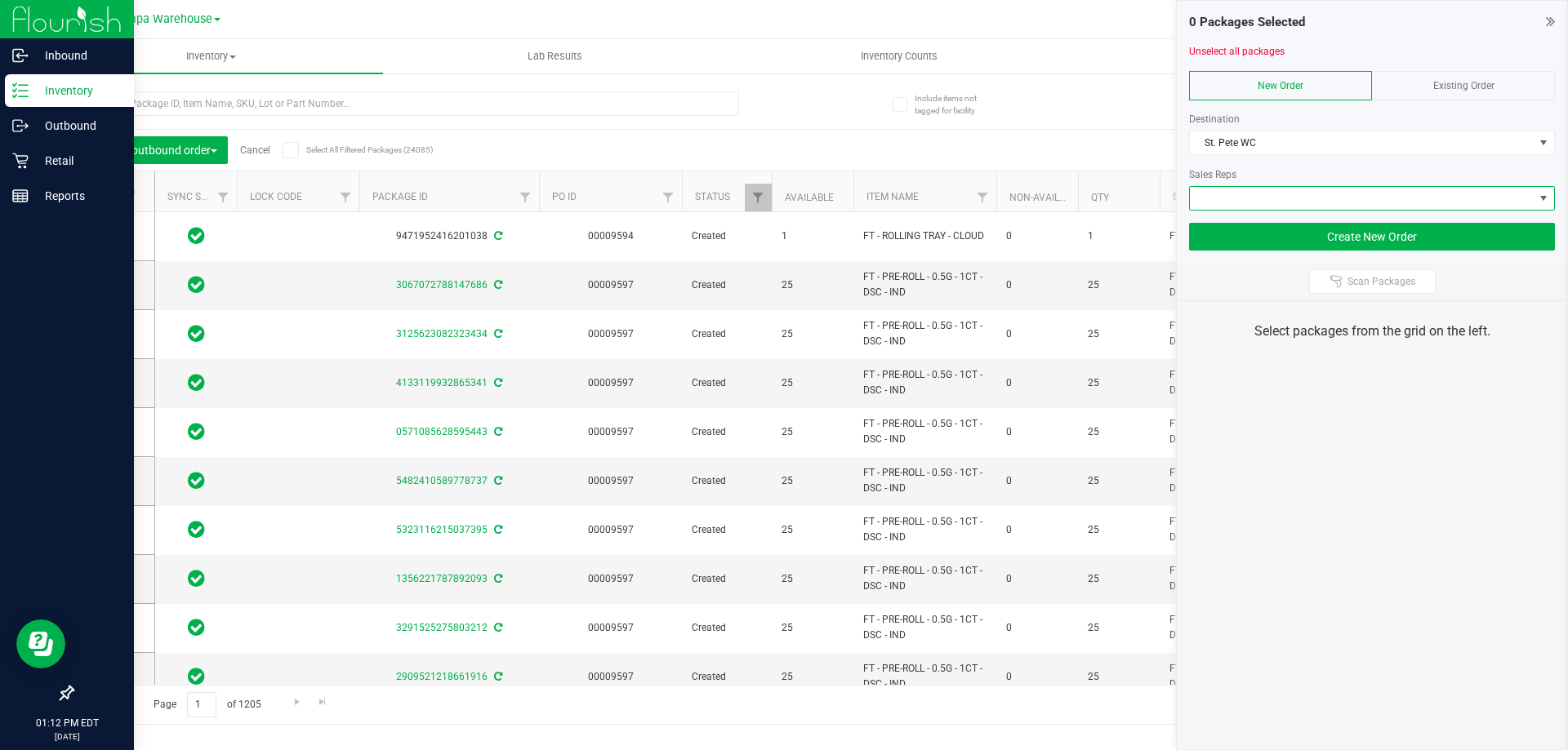
click at [1300, 199] on span at bounding box center [1362, 199] width 344 height 23
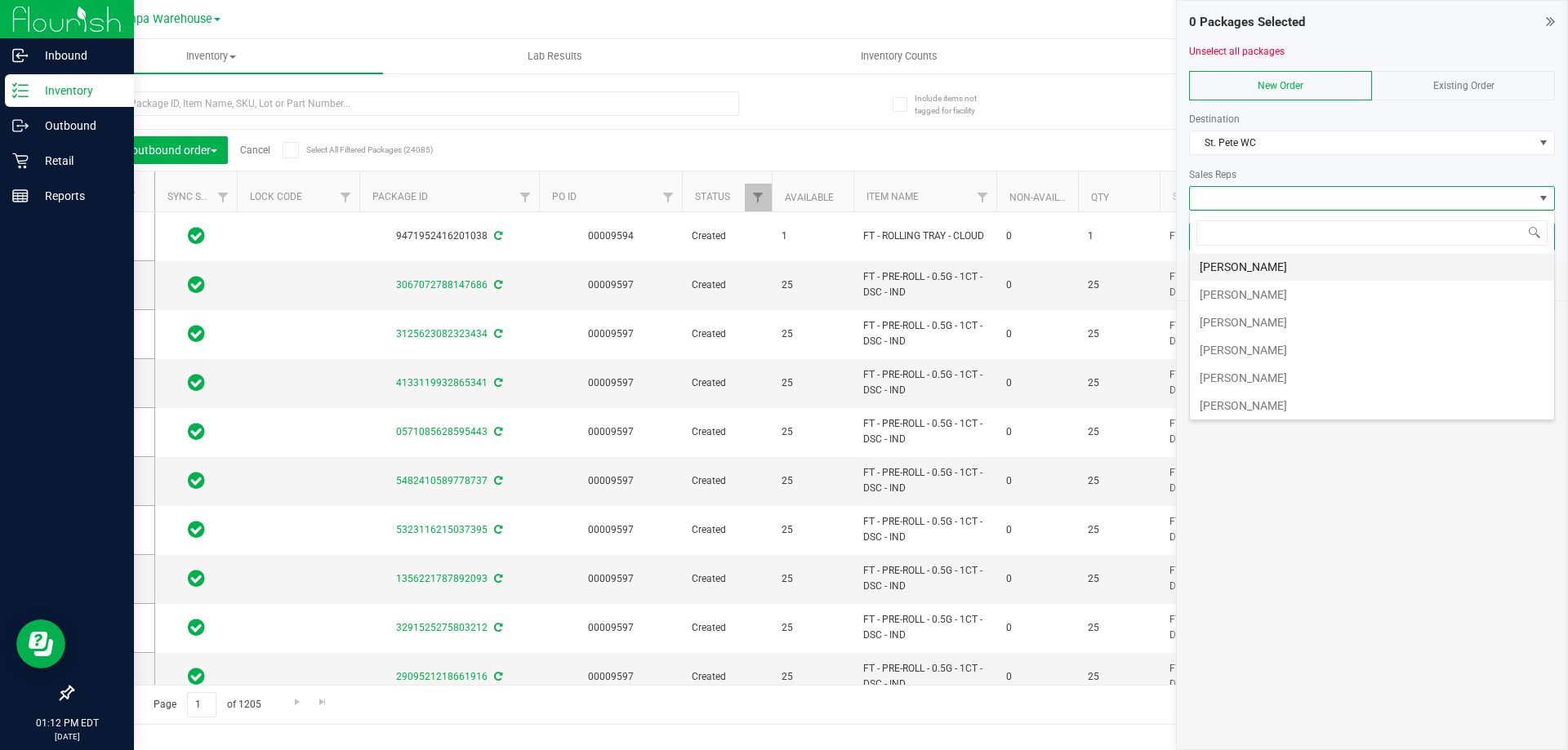
scroll to position [81, 0]
click at [1283, 351] on li "[PERSON_NAME]" at bounding box center [1372, 352] width 364 height 27
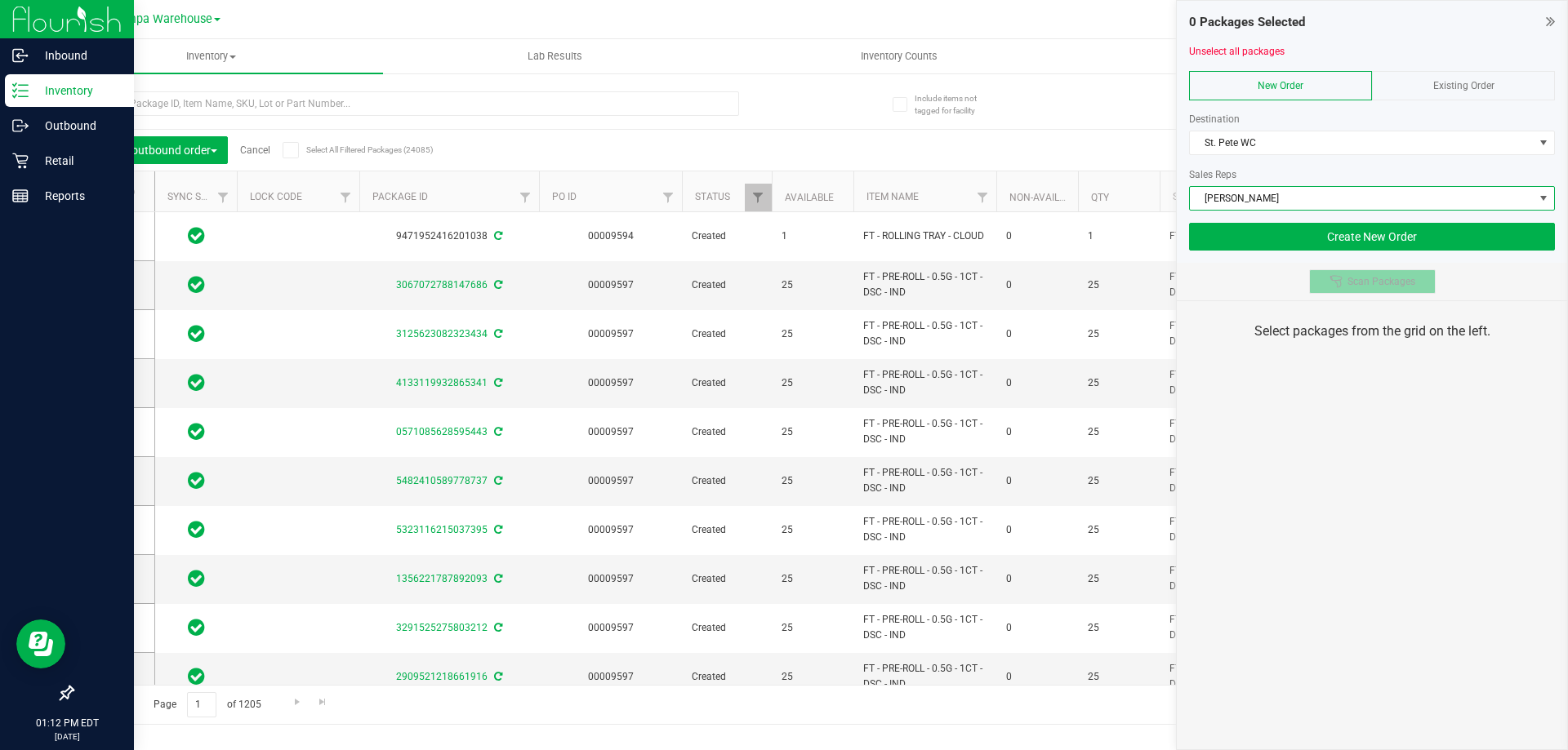
click at [1356, 277] on span "Scan Packages" at bounding box center [1381, 282] width 68 height 13
click at [1356, 395] on div "0 Packages Selected Unselect all packages New Order Existing Order Destination …" at bounding box center [1372, 375] width 392 height 750
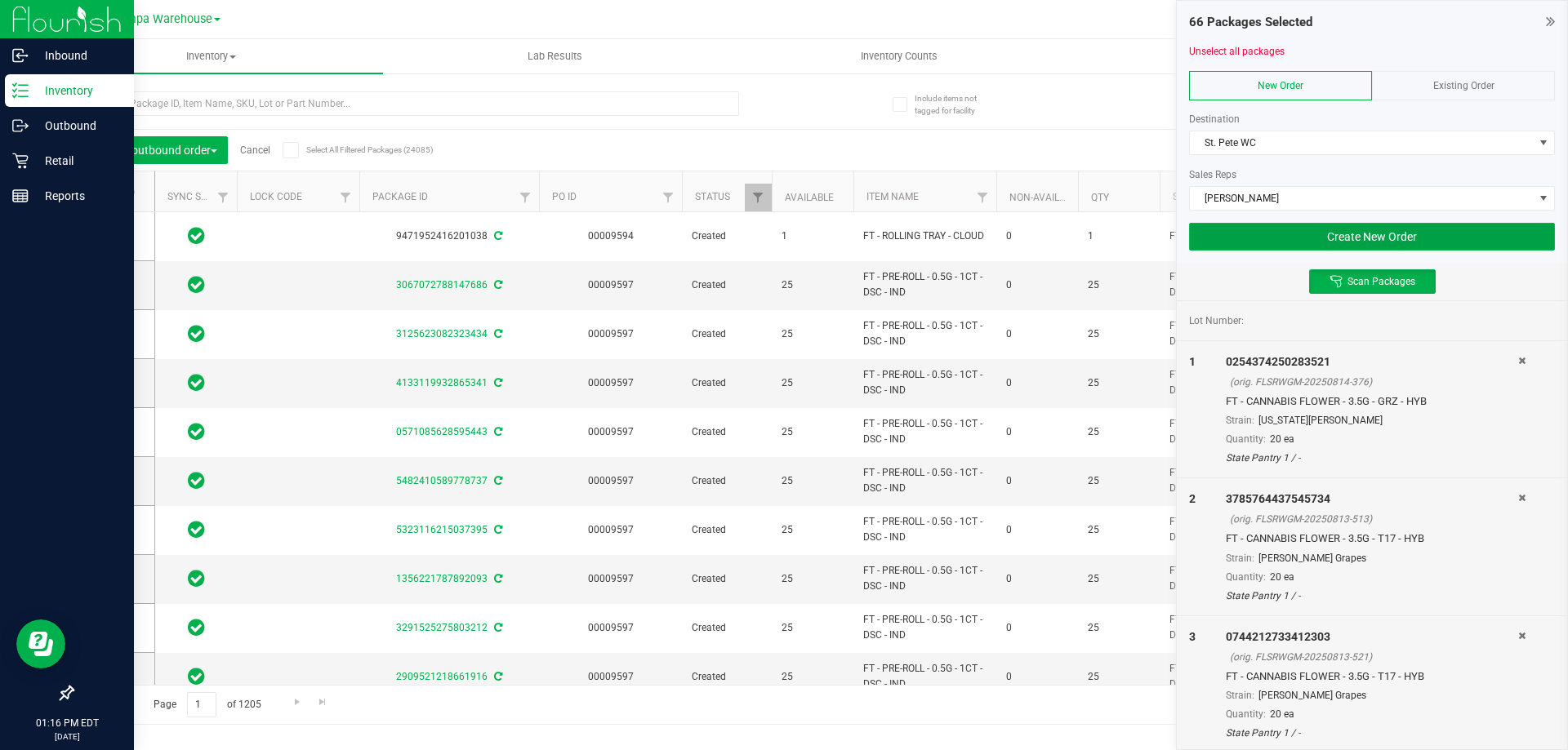
click at [1436, 241] on button "Create New Order" at bounding box center [1372, 236] width 366 height 27
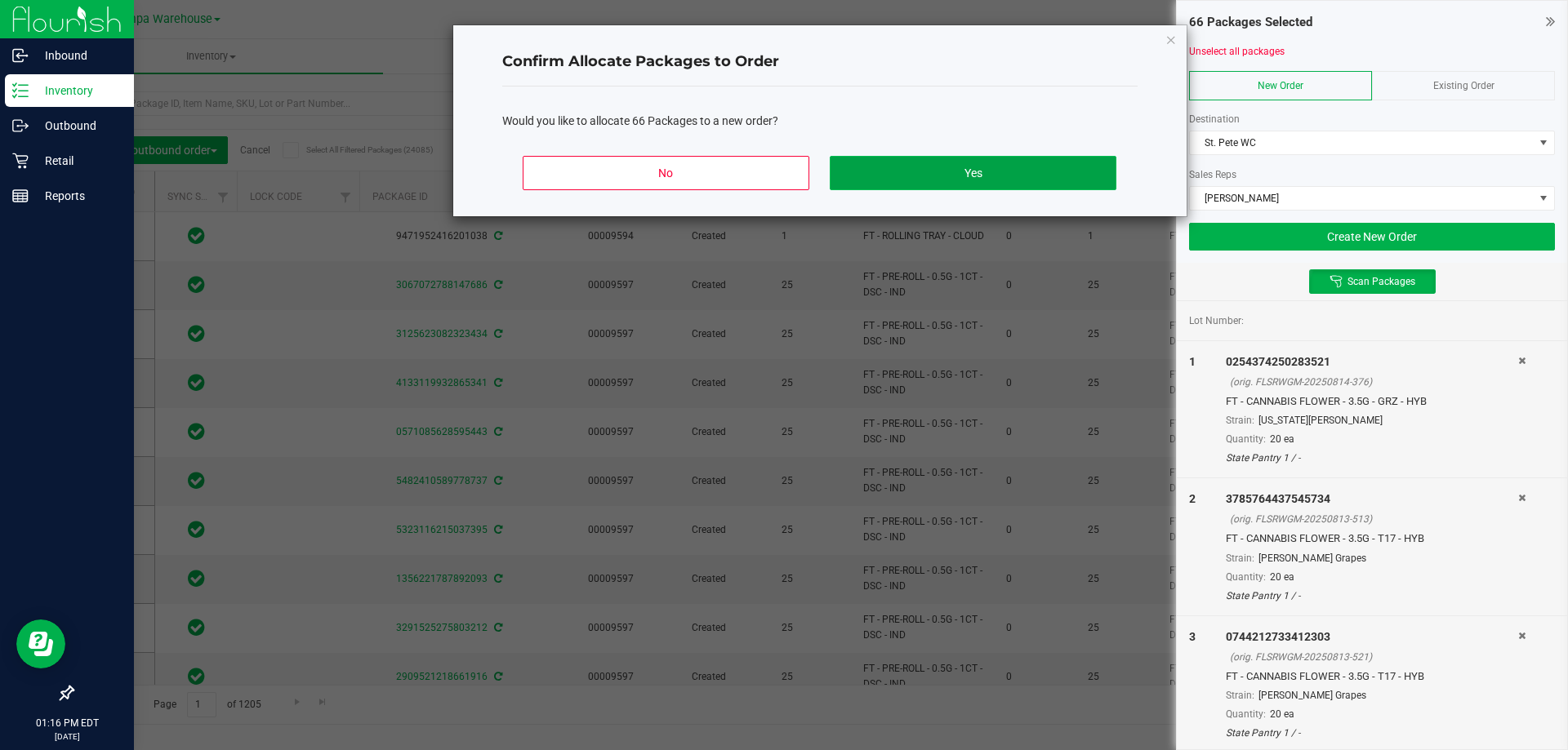
click at [1026, 173] on button "Yes" at bounding box center [972, 173] width 286 height 34
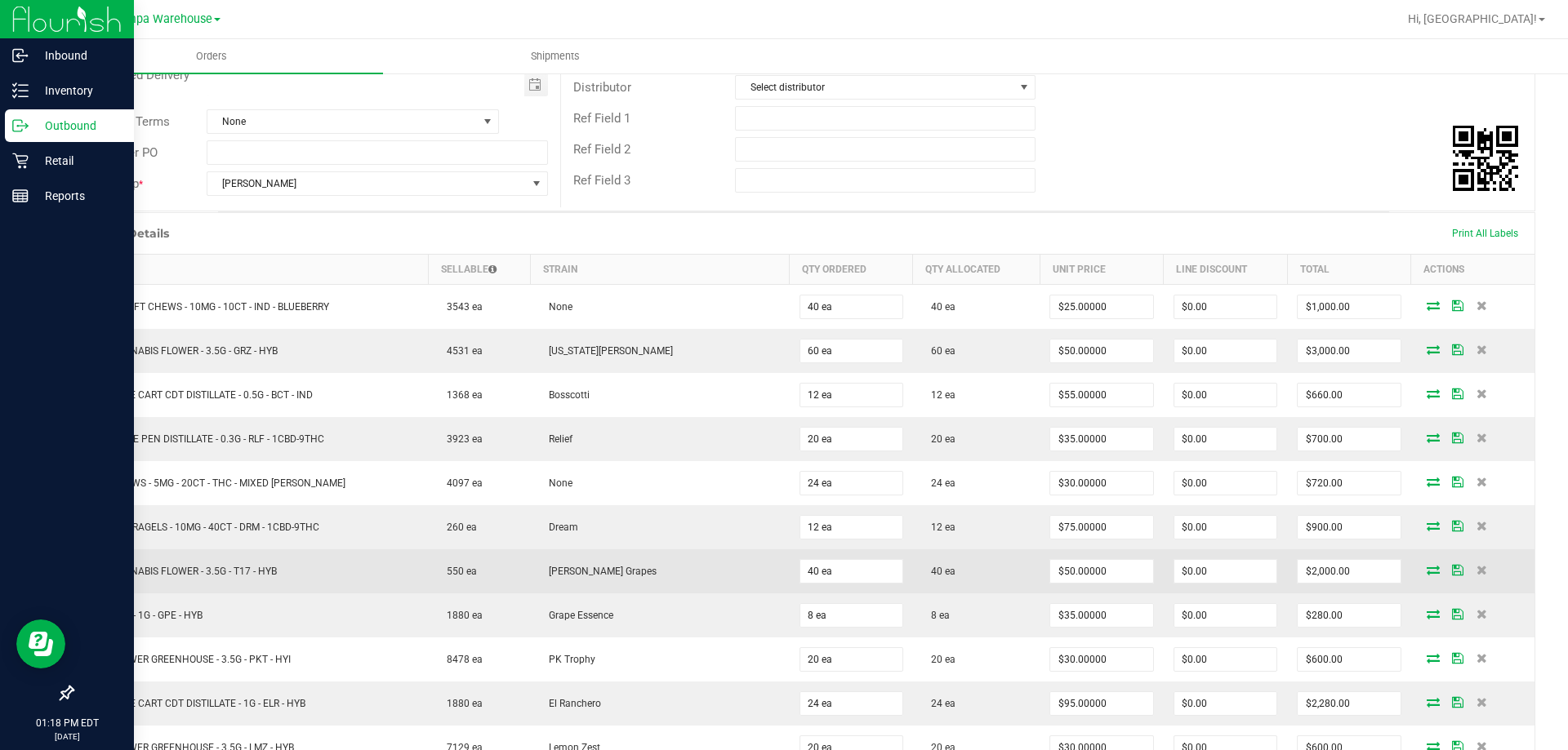
scroll to position [245, 0]
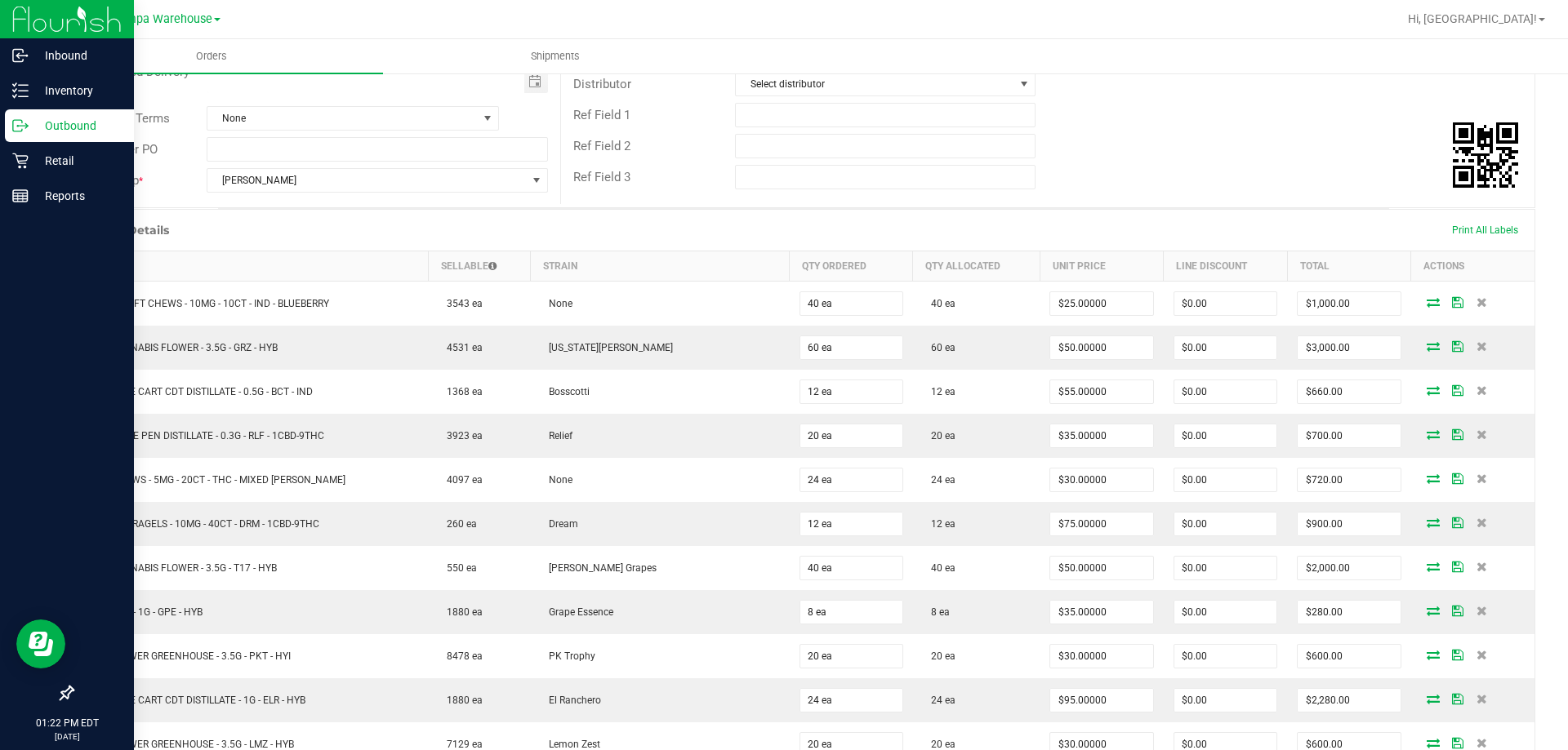
click at [23, 129] on icon at bounding box center [21, 126] width 17 height 17
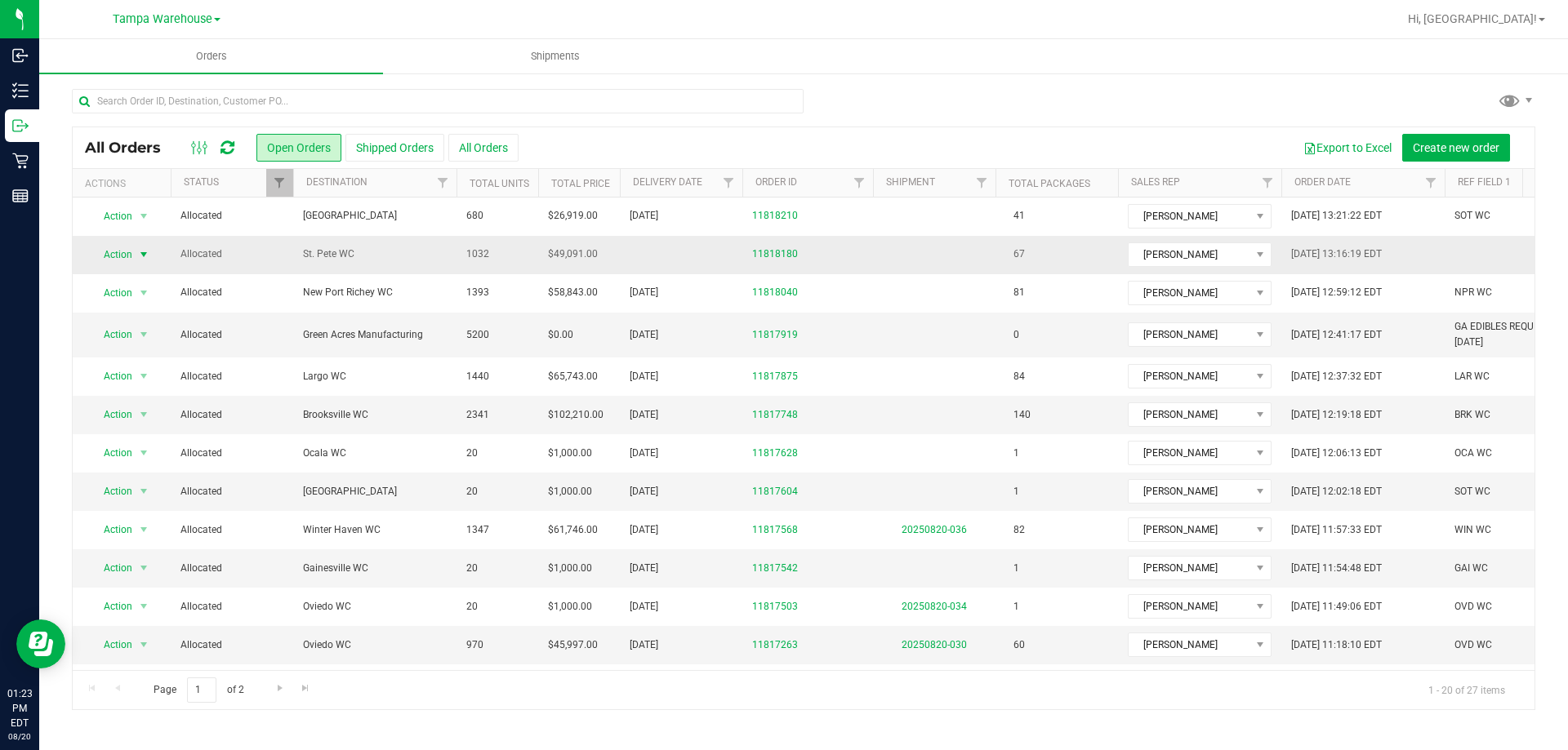
click at [136, 259] on span "select" at bounding box center [144, 255] width 21 height 23
click at [173, 489] on li "Print packing list" at bounding box center [150, 497] width 122 height 24
click at [135, 258] on span "select" at bounding box center [144, 255] width 21 height 23
click at [135, 328] on li "Edit order" at bounding box center [150, 330] width 122 height 24
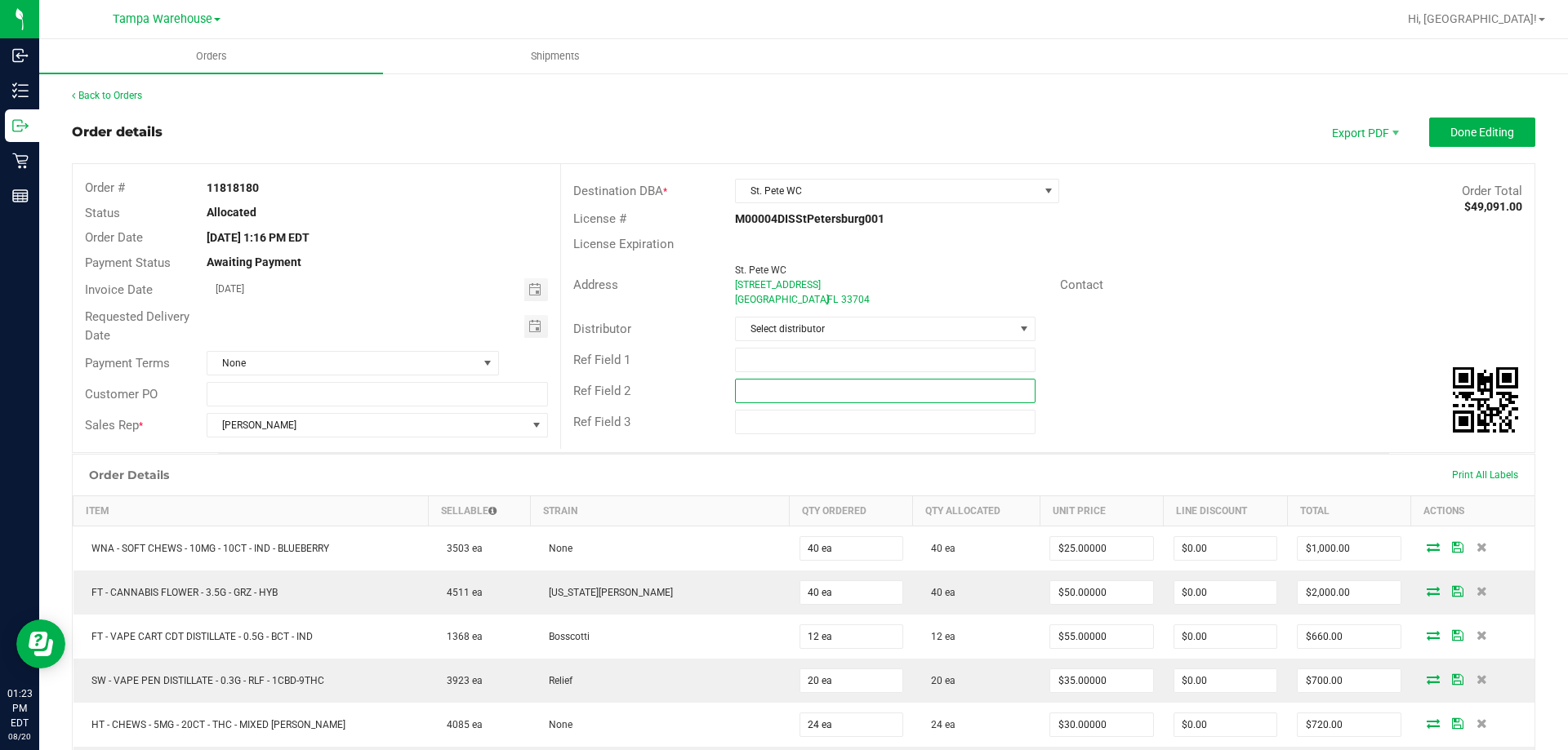
click at [745, 388] on input "text" at bounding box center [884, 390] width 300 height 24
paste input "cannabis"
type input "cannabis"
click at [749, 364] on input "text" at bounding box center [884, 360] width 300 height 24
drag, startPoint x: 803, startPoint y: 358, endPoint x: 682, endPoint y: 368, distance: 121.4
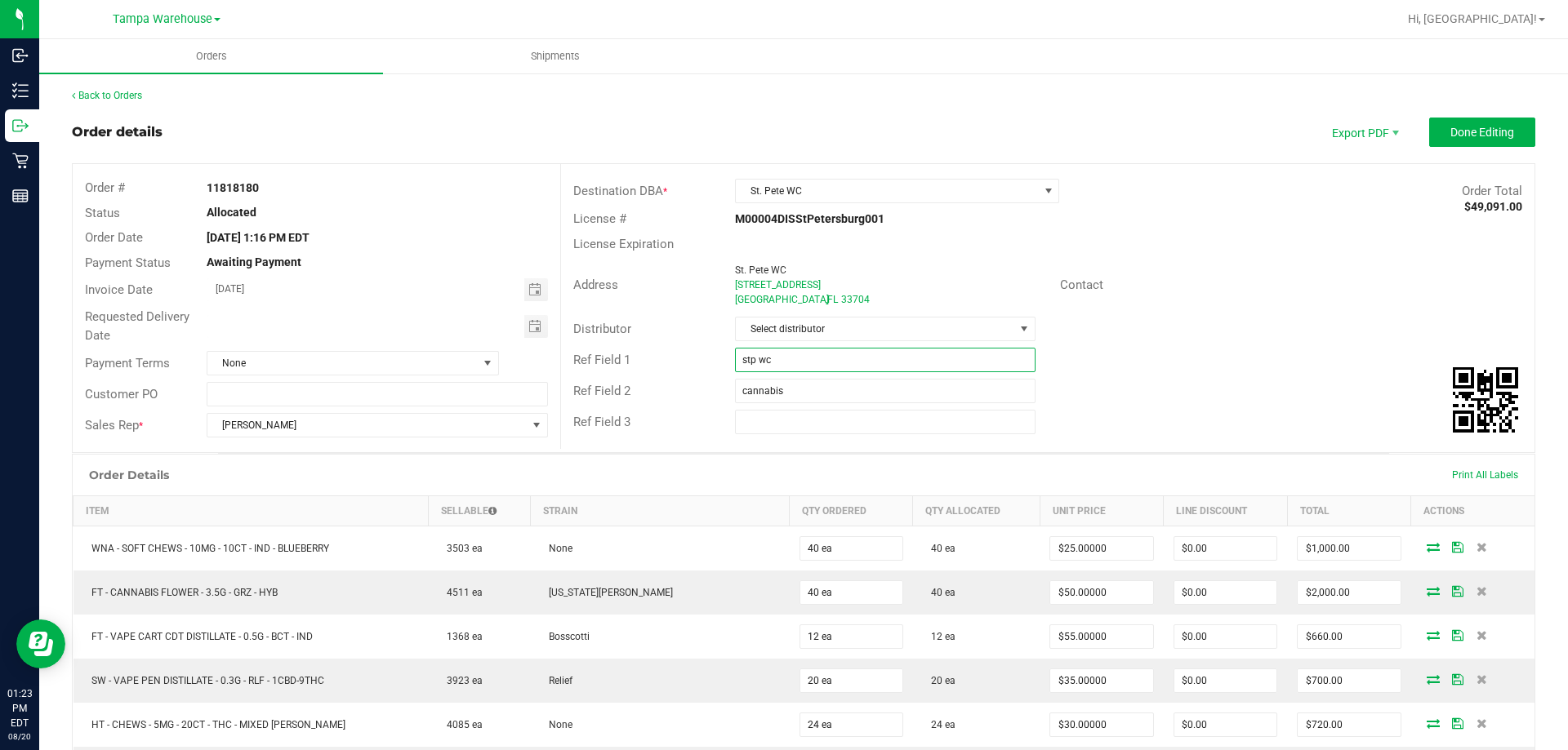
click at [682, 368] on div "Ref Field 1 stp wc" at bounding box center [1047, 360] width 973 height 31
type input "STP WC"
click at [784, 328] on span "Select distributor" at bounding box center [874, 329] width 278 height 23
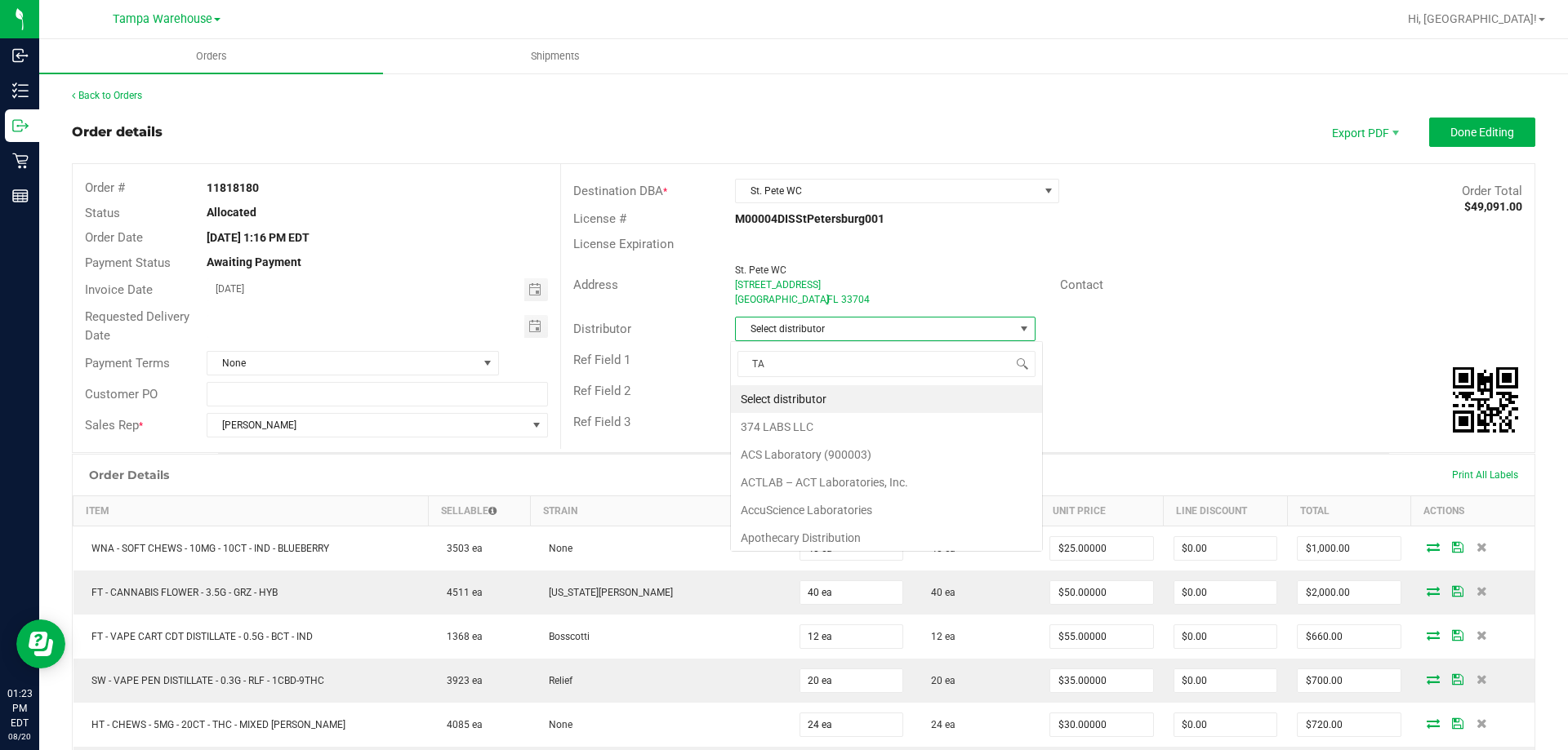
scroll to position [24, 297]
type input "TAM"
click at [811, 425] on li "Tampa Warehouse" at bounding box center [878, 426] width 296 height 27
click at [528, 325] on span "Toggle calendar" at bounding box center [535, 326] width 13 height 13
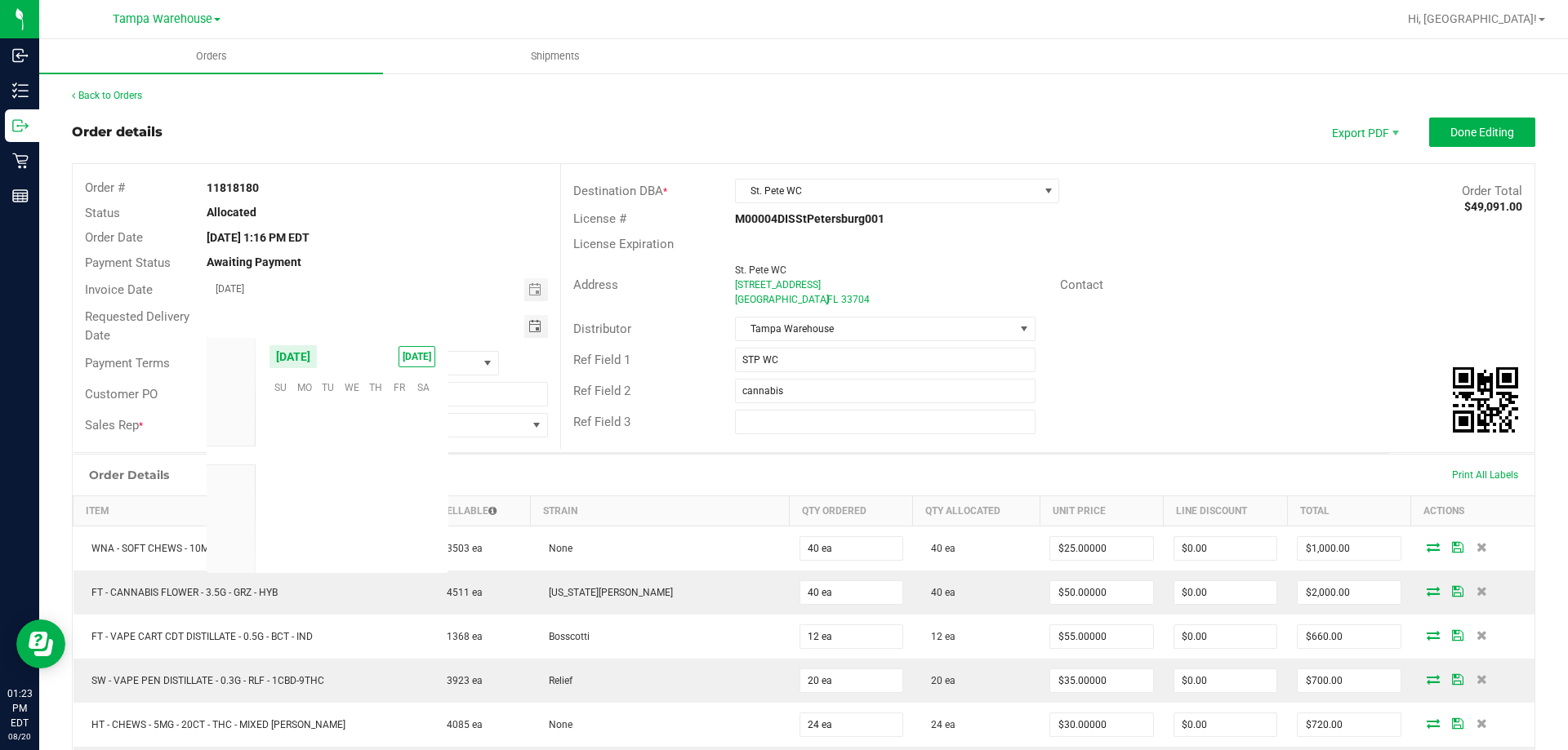
scroll to position [264518, 0]
click at [374, 491] on span "21" at bounding box center [375, 488] width 23 height 25
type input "08/21/2025"
click at [1119, 393] on div "Ref Field 2 cannabis" at bounding box center [1047, 390] width 973 height 31
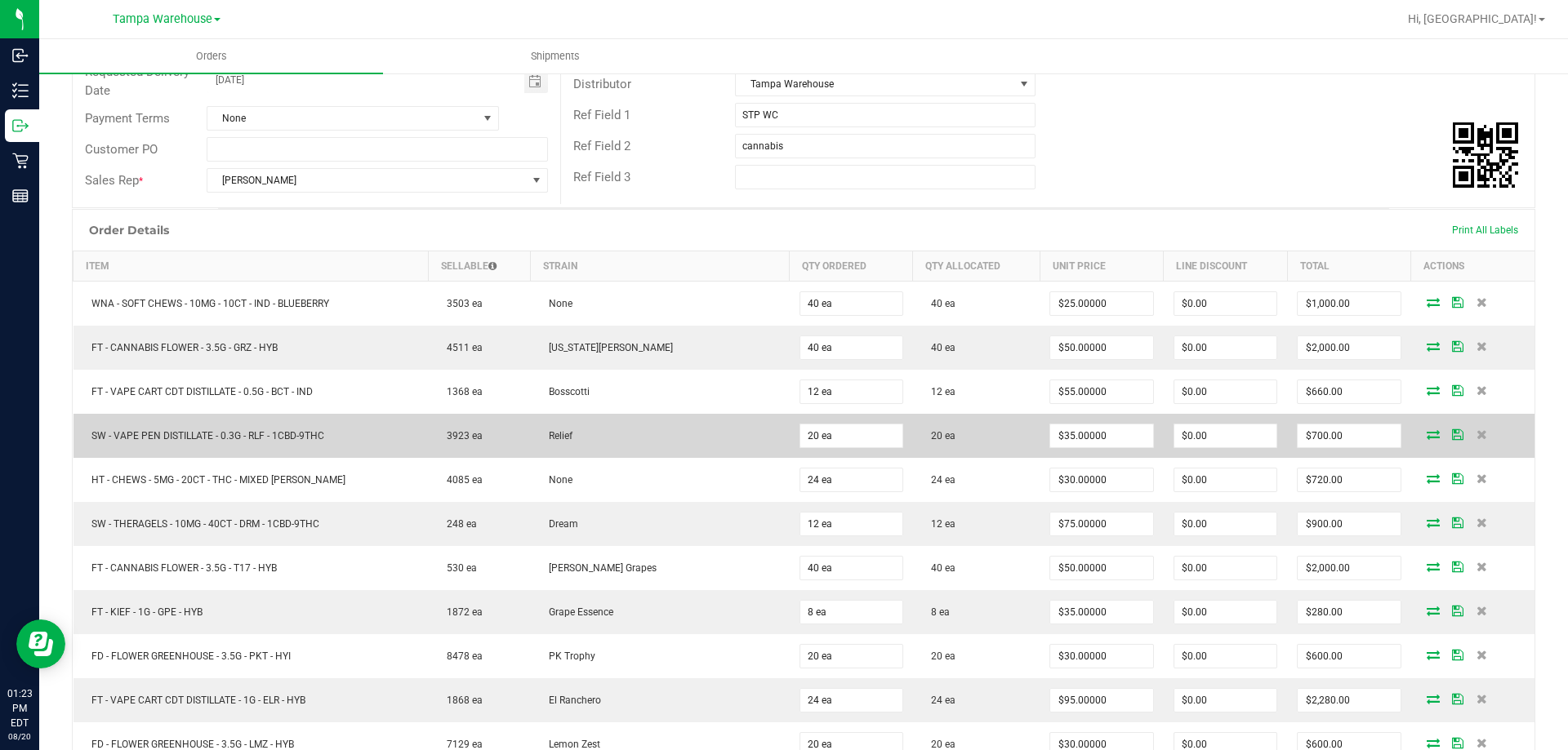
scroll to position [0, 0]
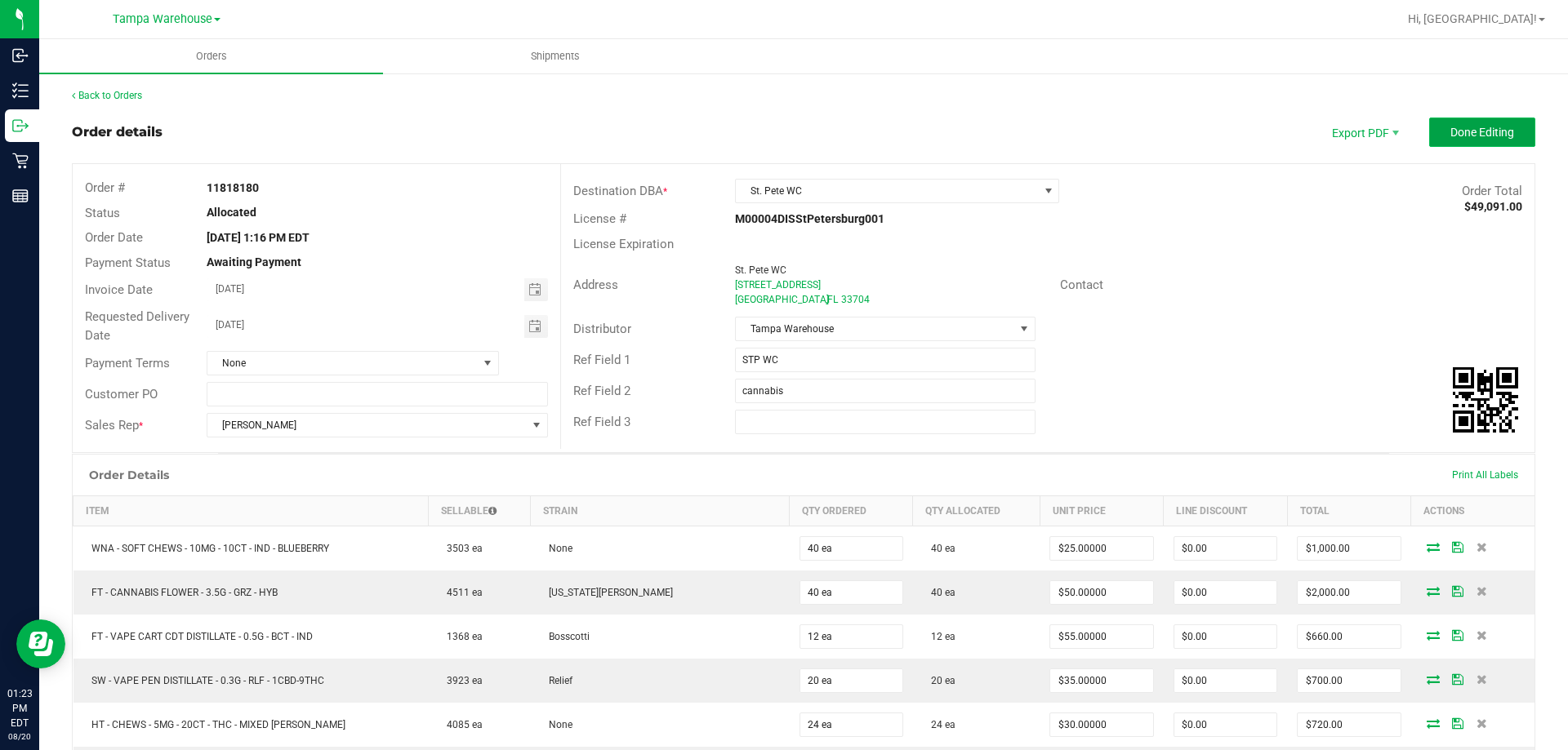
click at [1496, 124] on button "Done Editing" at bounding box center [1482, 132] width 106 height 29
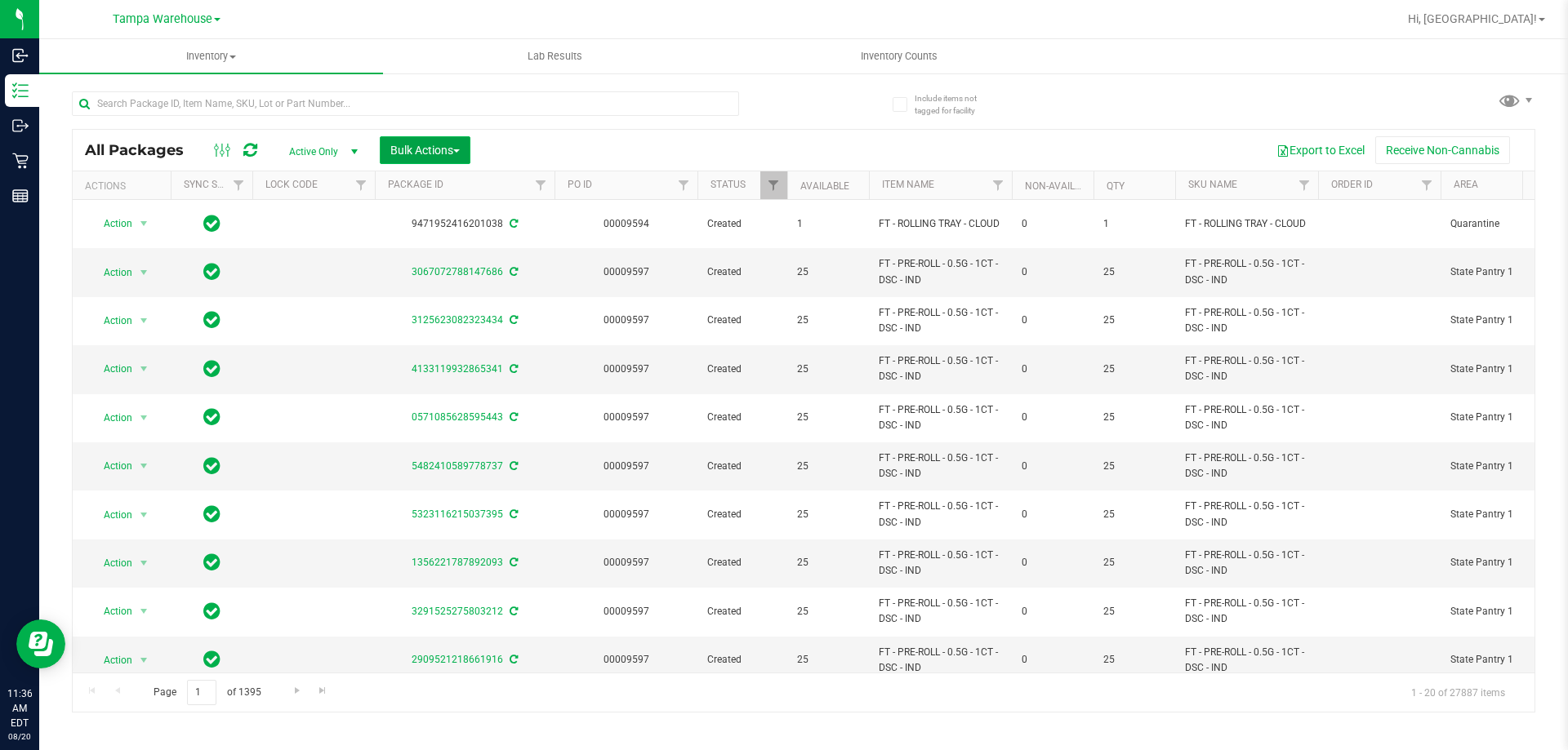
click at [442, 145] on span "Bulk Actions" at bounding box center [425, 150] width 70 height 13
click at [455, 184] on span "Add to outbound order" at bounding box center [445, 187] width 111 height 13
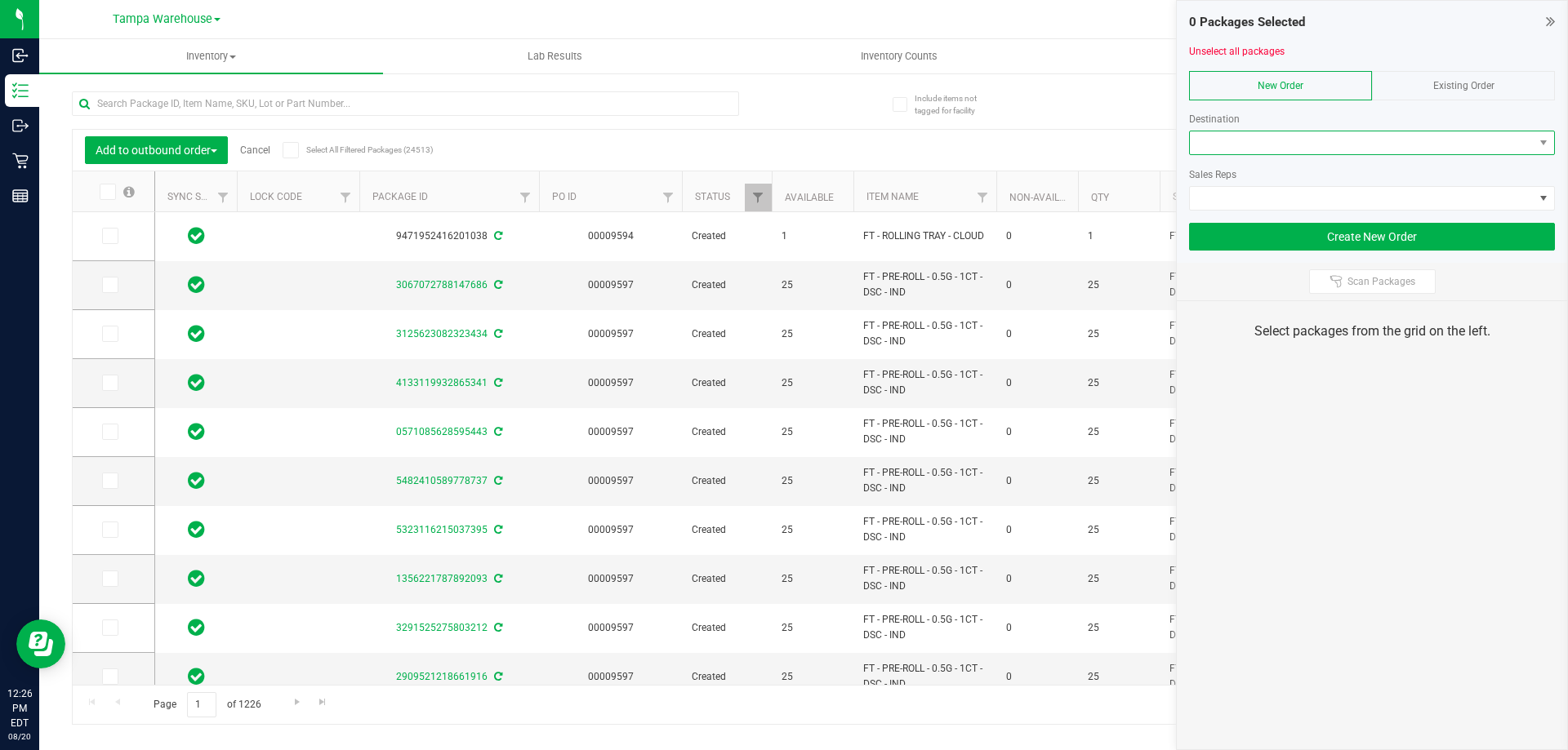
click at [1220, 139] on span at bounding box center [1362, 143] width 344 height 23
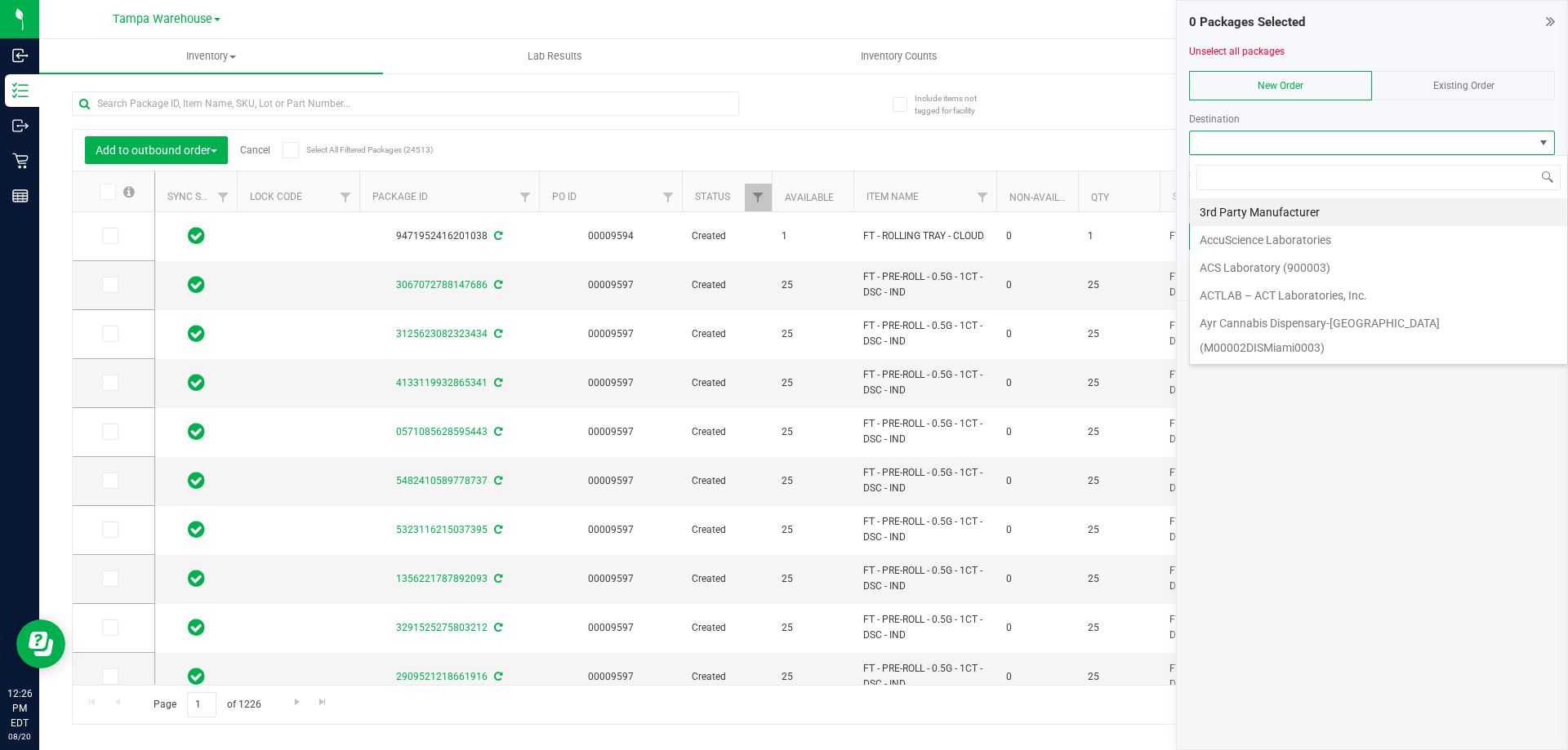
scroll to position [24, 366]
type input "larg"
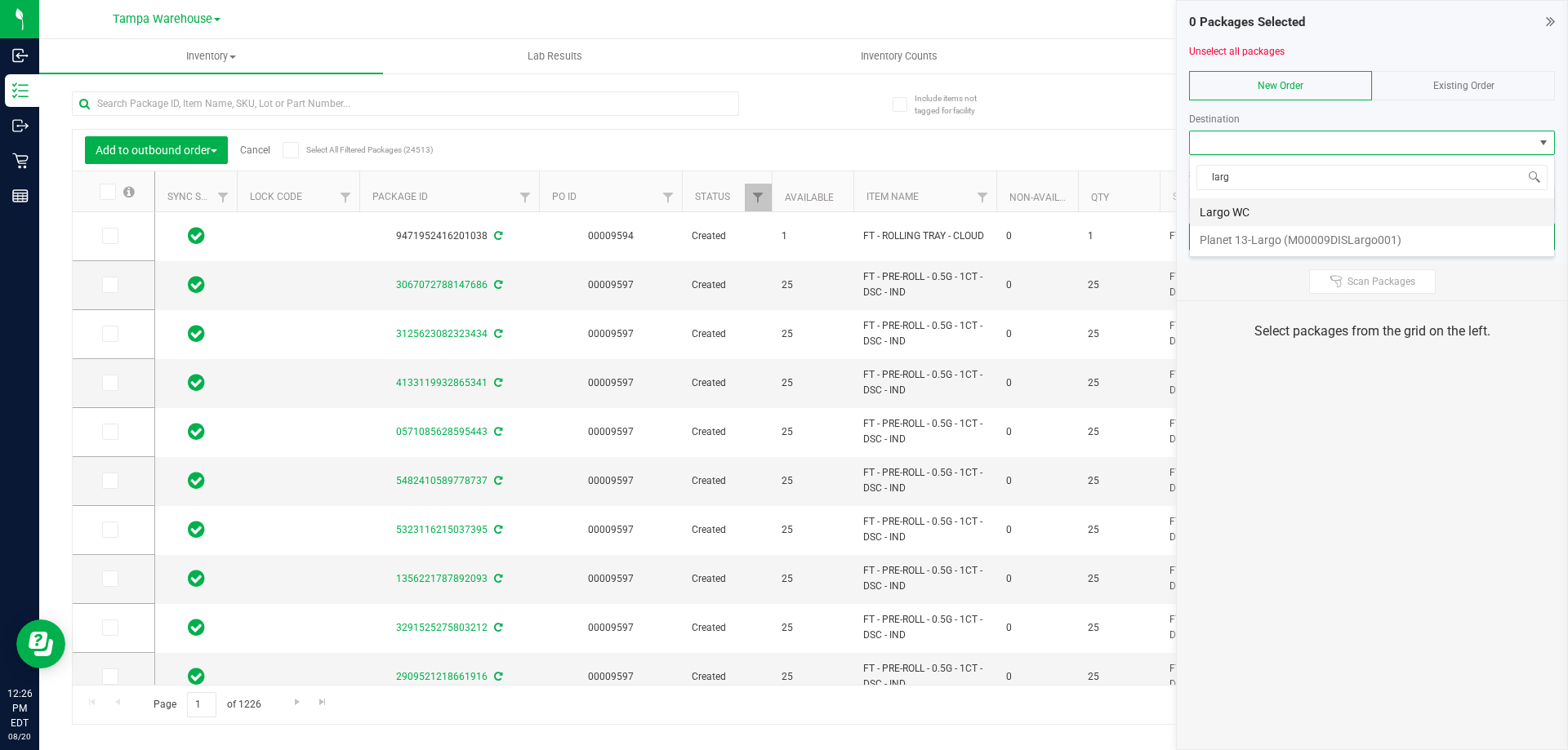
click at [1228, 216] on li "Largo WC" at bounding box center [1372, 212] width 364 height 27
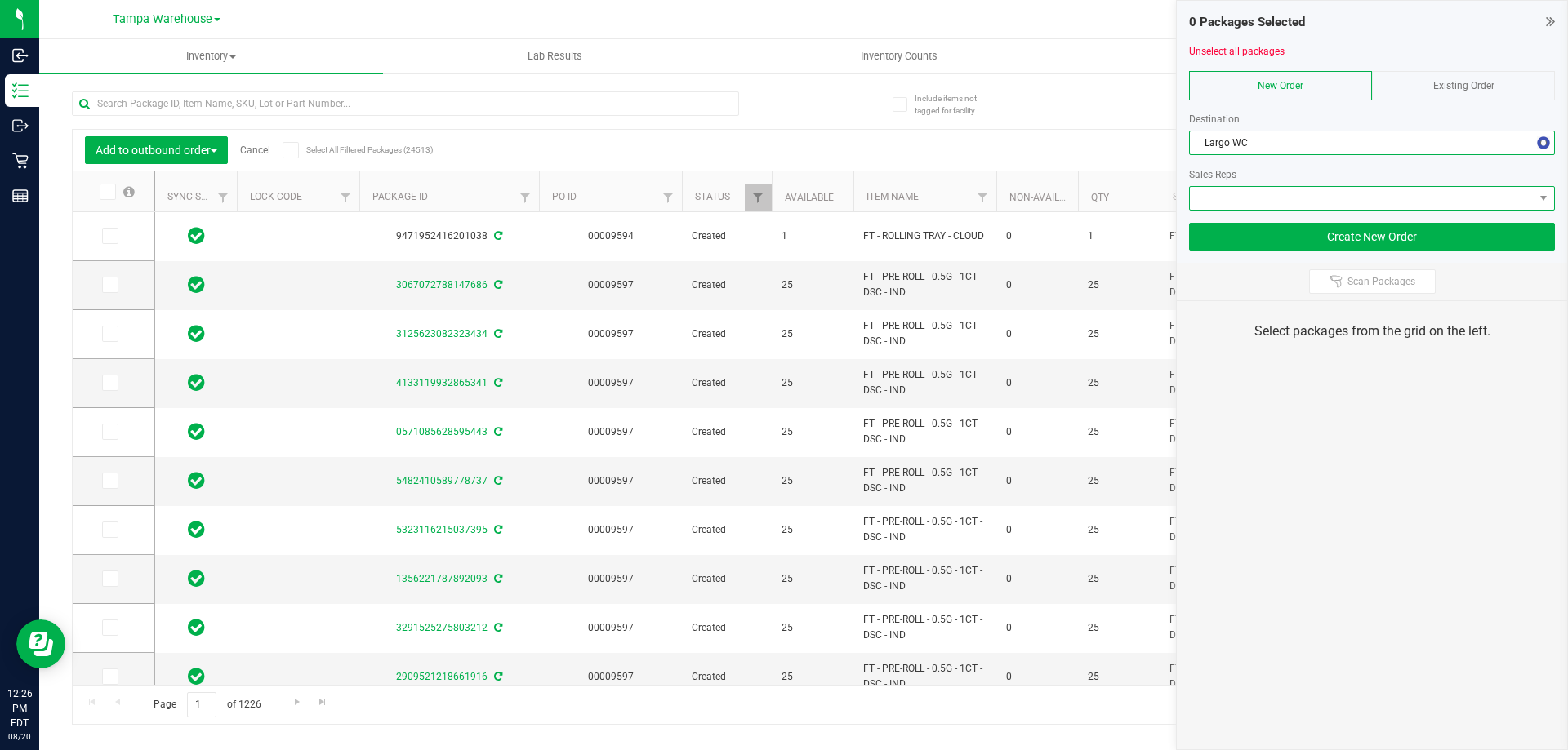
click at [1238, 199] on span at bounding box center [1362, 199] width 344 height 23
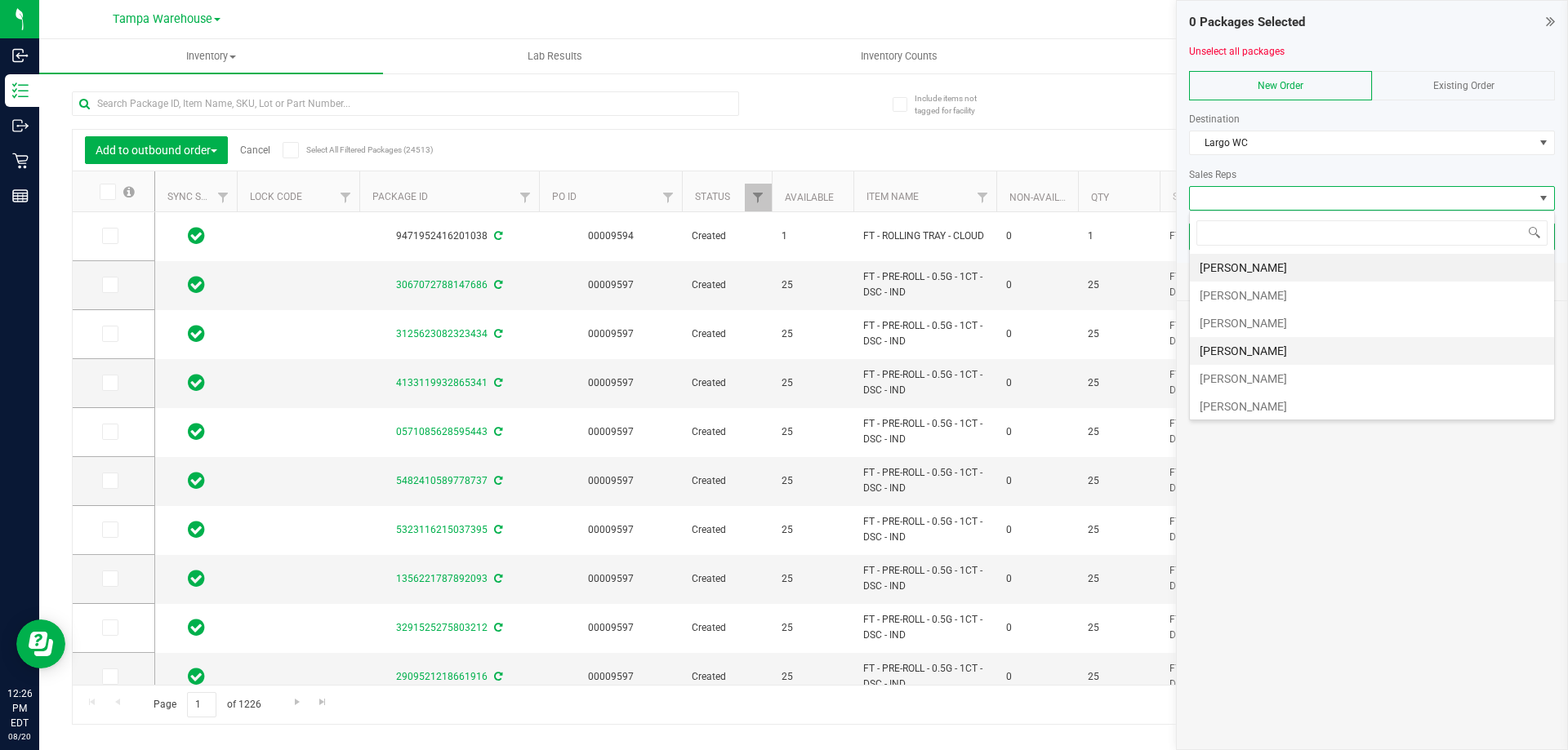
scroll to position [81, 0]
click at [1268, 342] on li "[PERSON_NAME]" at bounding box center [1372, 352] width 364 height 27
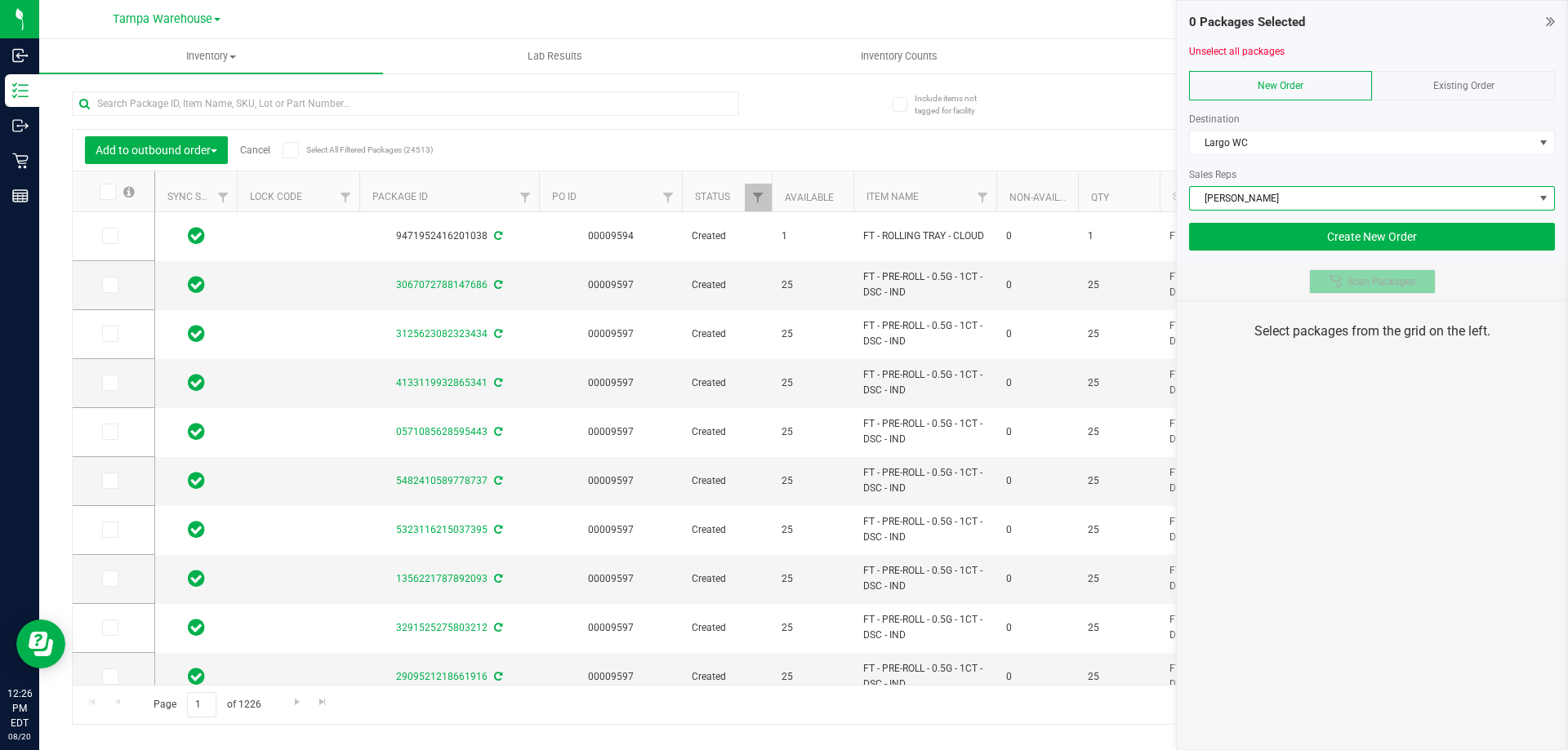
click at [1366, 281] on span "Scan Packages" at bounding box center [1381, 282] width 68 height 13
click at [1359, 392] on div "0 Packages Selected Unselect all packages New Order Existing Order Destination …" at bounding box center [1372, 375] width 392 height 750
click at [1358, 392] on div "0 Packages Selected Unselect all packages New Order Existing Order Destination …" at bounding box center [1372, 375] width 392 height 750
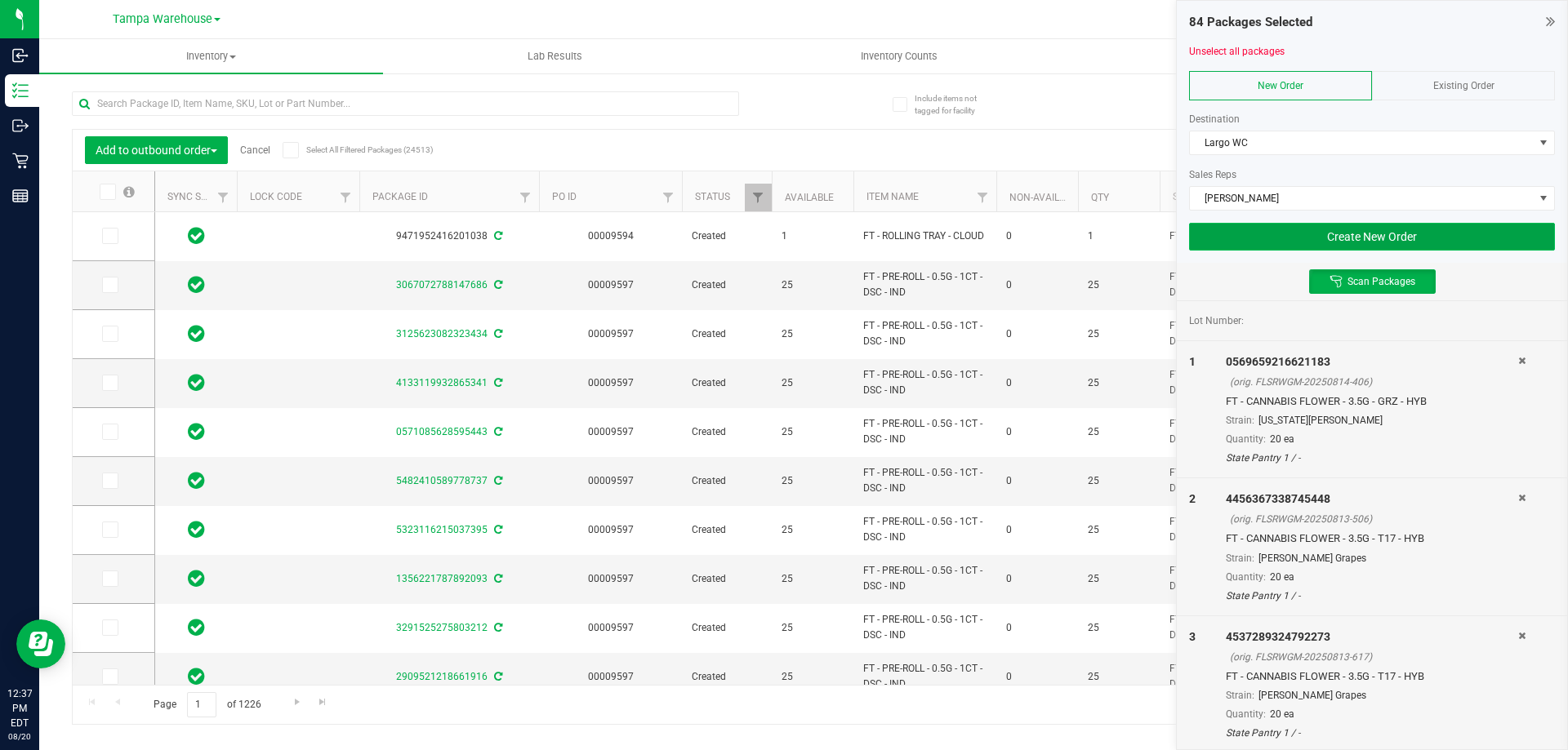
click at [1296, 242] on button "Create New Order" at bounding box center [1372, 236] width 366 height 27
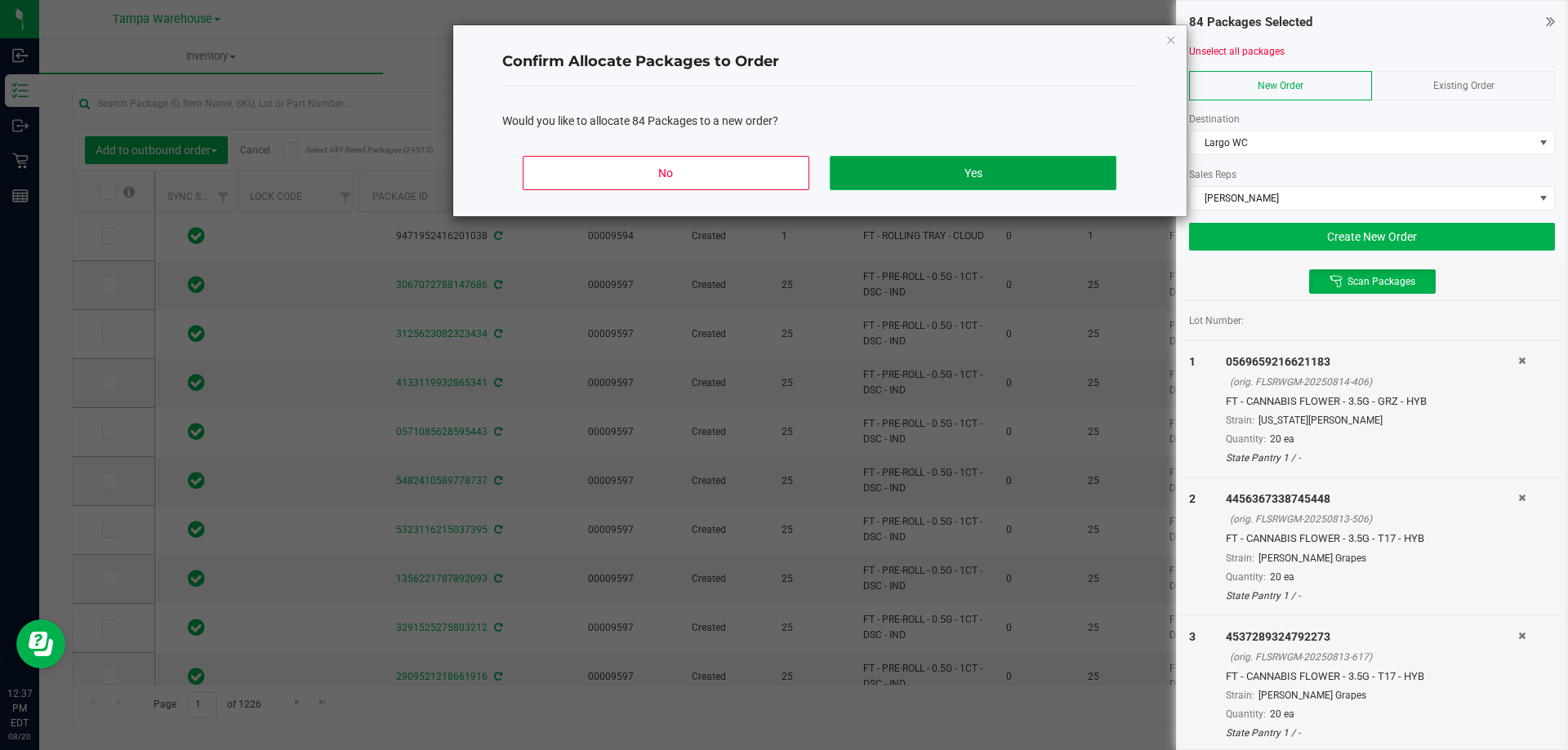
click at [1084, 164] on button "Yes" at bounding box center [972, 173] width 286 height 34
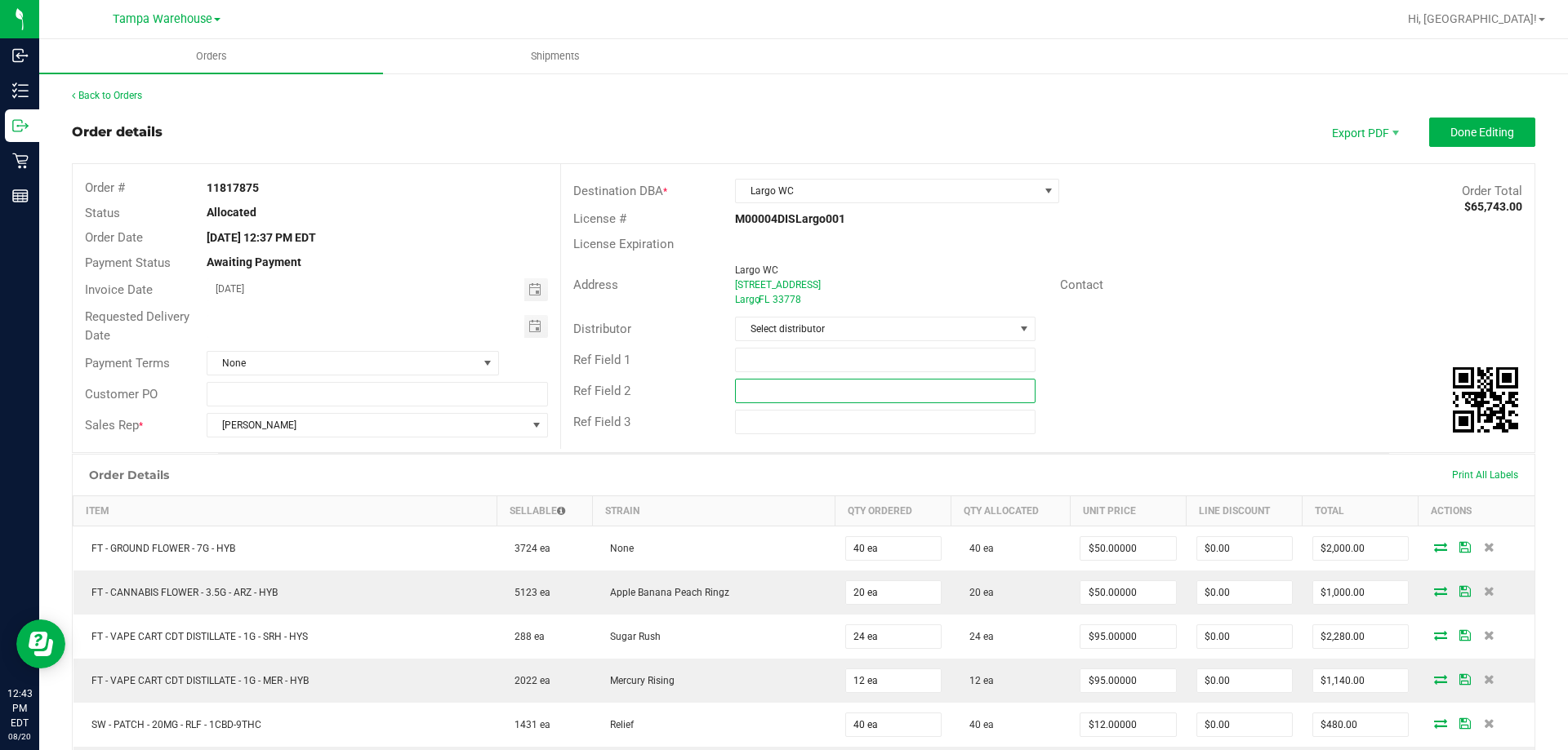
click at [843, 396] on input "text" at bounding box center [884, 390] width 300 height 24
paste input "cannabis"
type input "cannabis"
click at [817, 358] on input "text" at bounding box center [884, 360] width 300 height 24
type input "LAR WC"
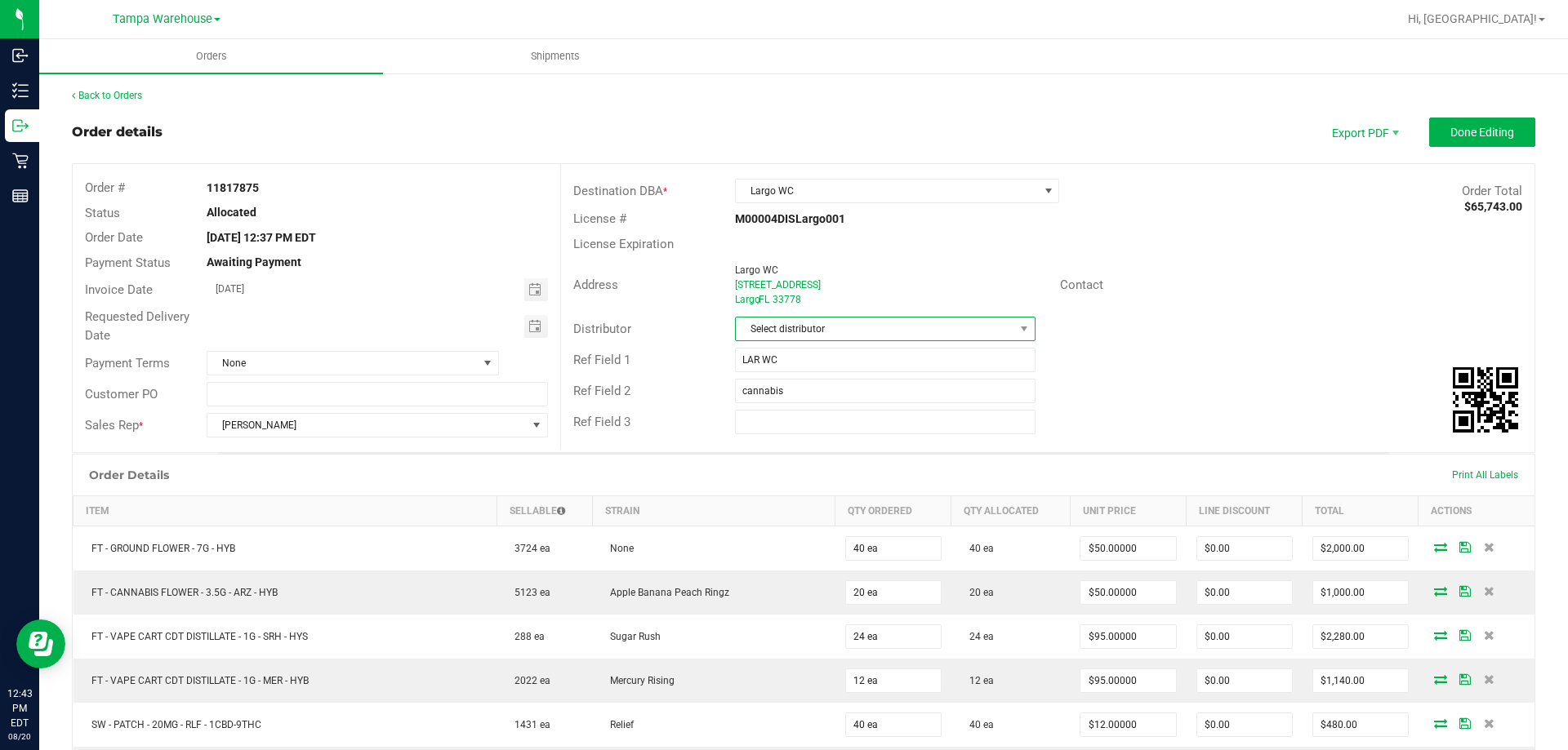
click at [806, 329] on span "Select distributor" at bounding box center [874, 329] width 278 height 23
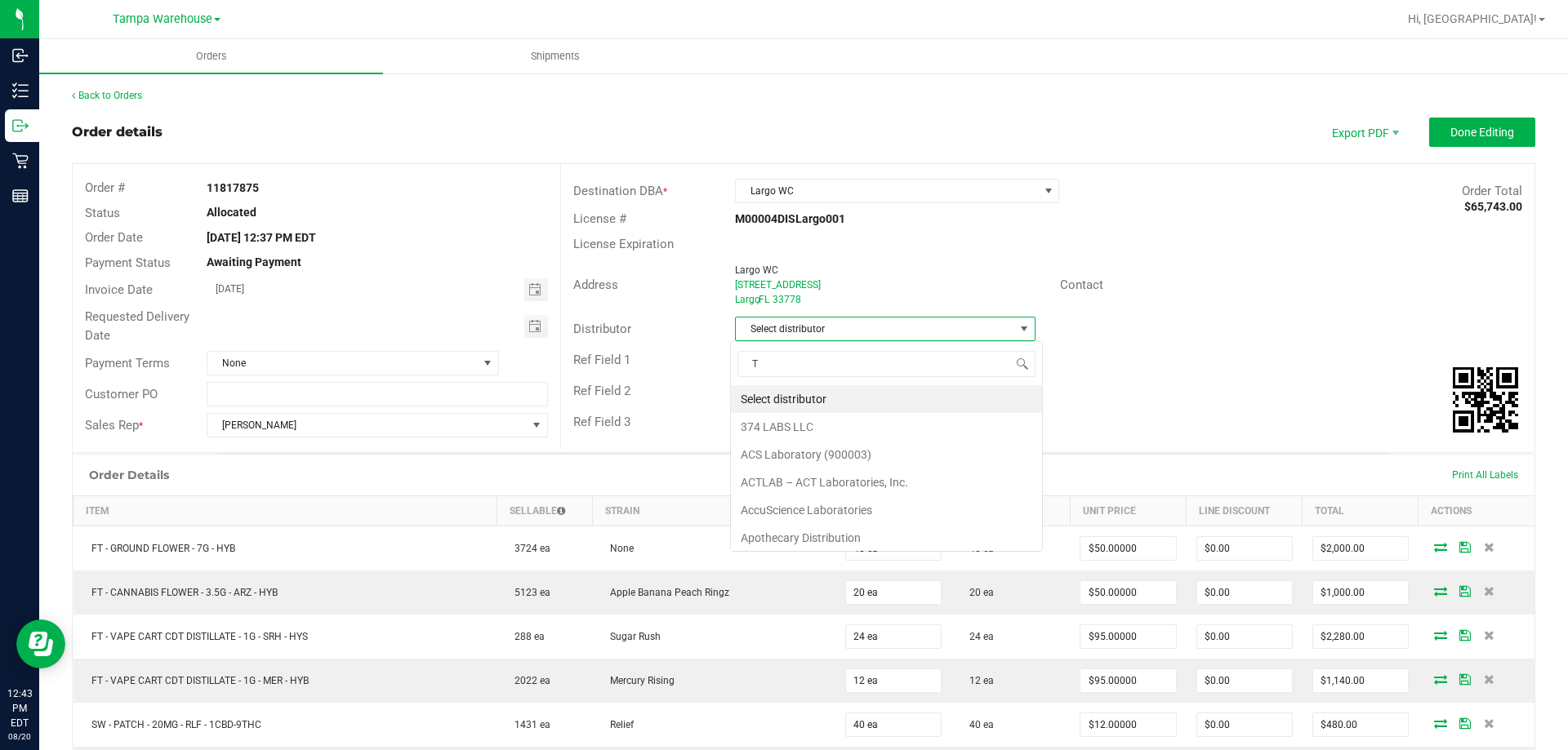
scroll to position [24, 297]
type input "TAM"
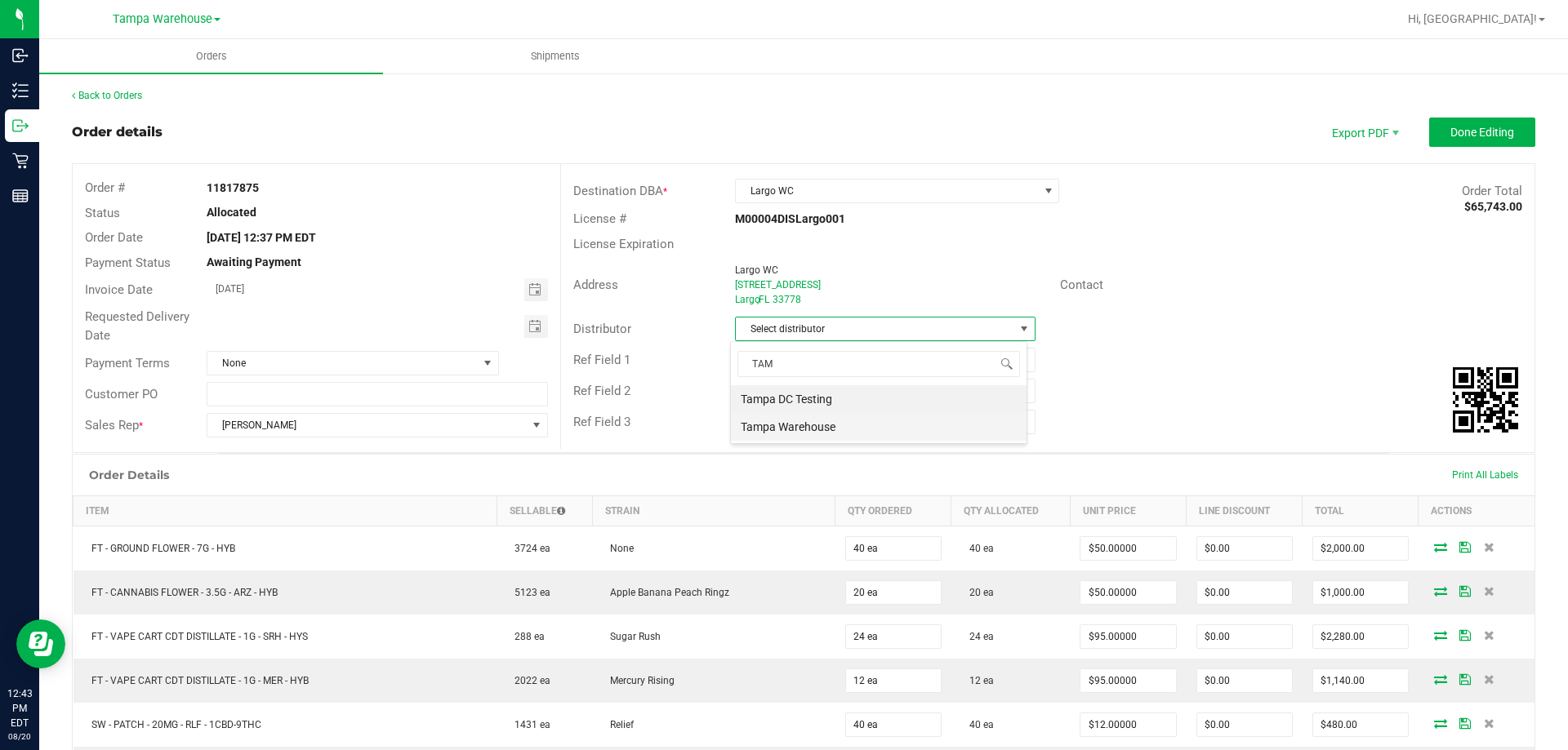
click at [794, 424] on li "Tampa Warehouse" at bounding box center [878, 426] width 296 height 27
click at [530, 323] on span "Toggle calendar" at bounding box center [535, 326] width 13 height 13
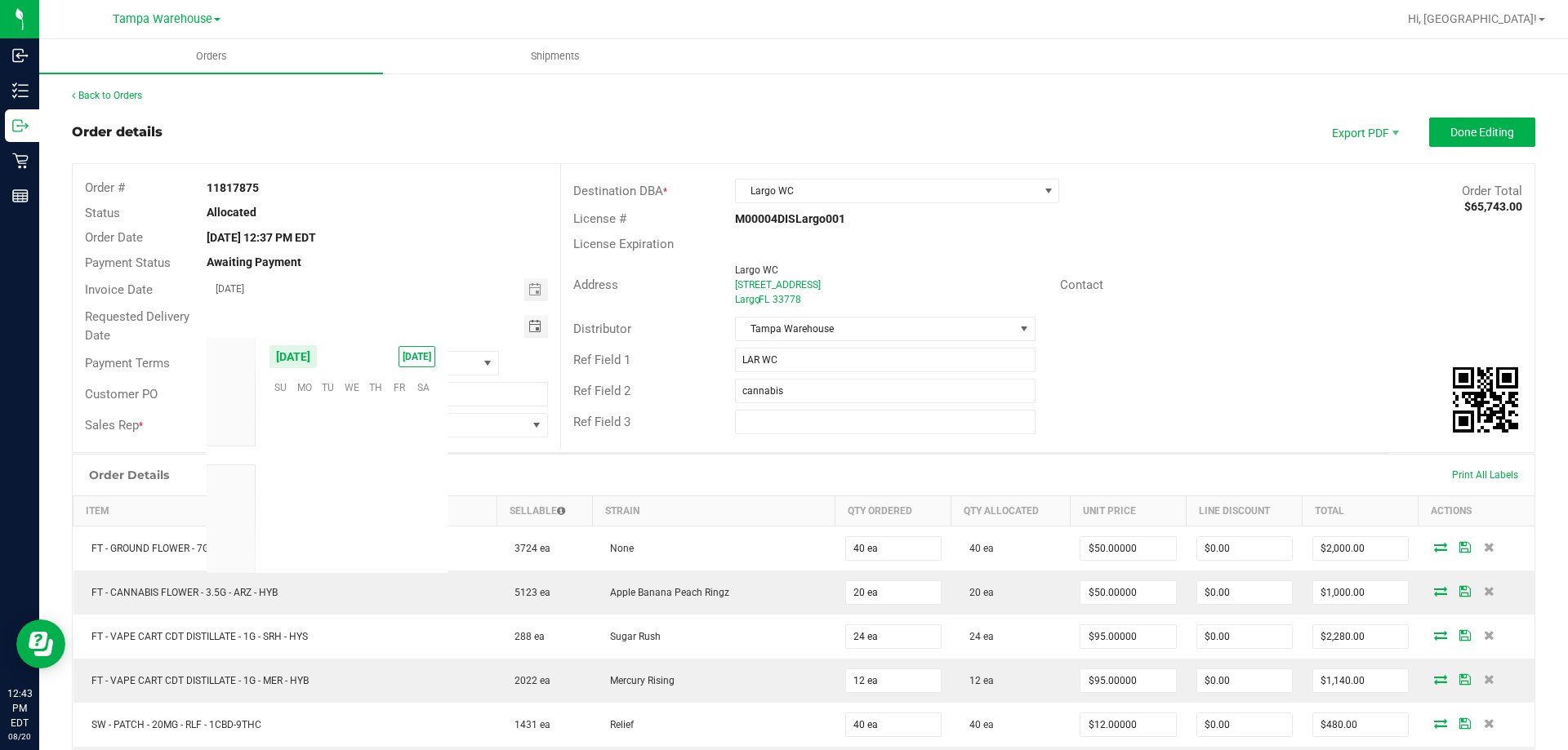
scroll to position [264518, 0]
click at [381, 481] on span "21" at bounding box center [375, 488] width 23 height 25
type input "08/21/2025"
drag, startPoint x: 1480, startPoint y: 134, endPoint x: 1467, endPoint y: 134, distance: 13.0
click at [1479, 134] on span "Done Editing" at bounding box center [1482, 132] width 64 height 13
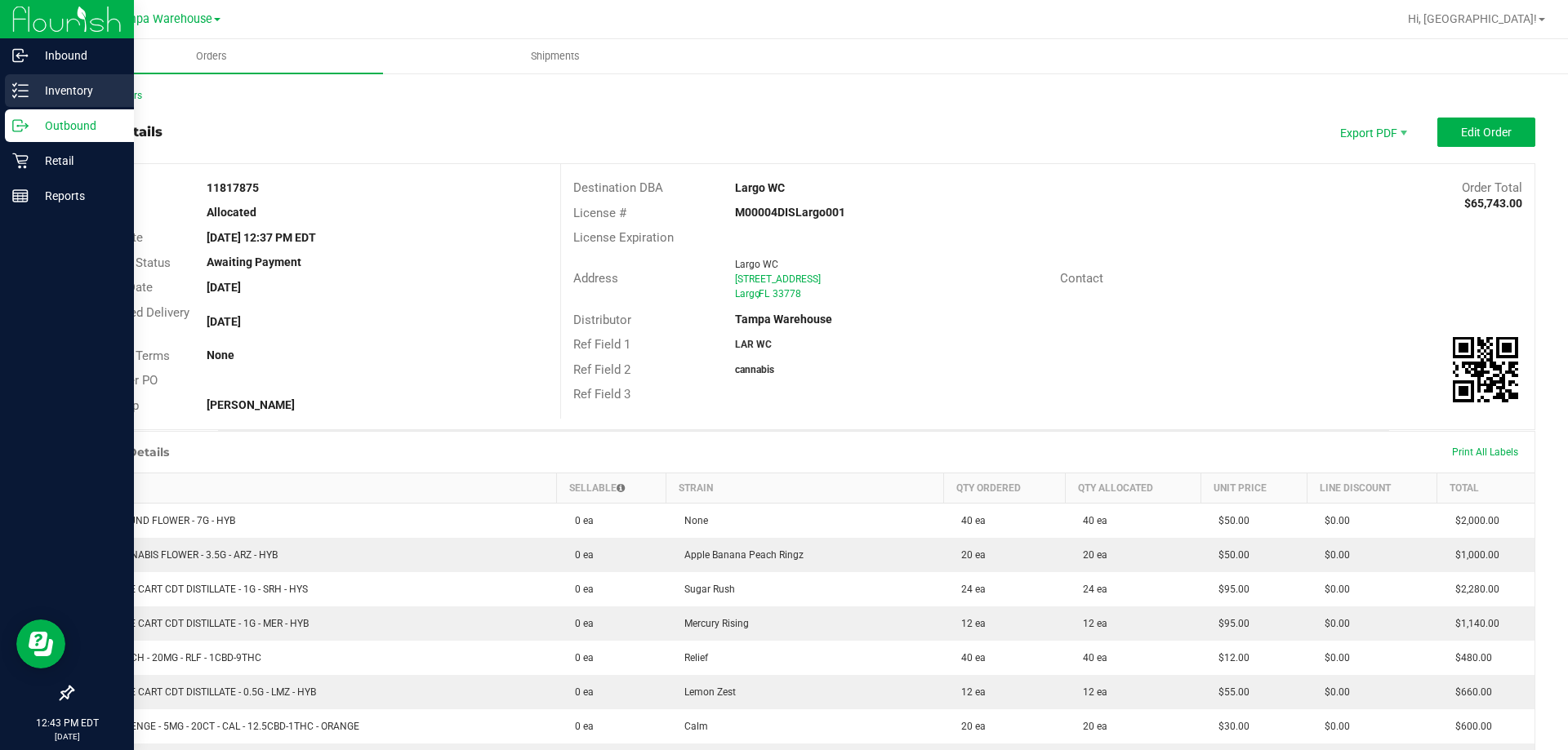
click at [15, 89] on icon at bounding box center [21, 91] width 17 height 17
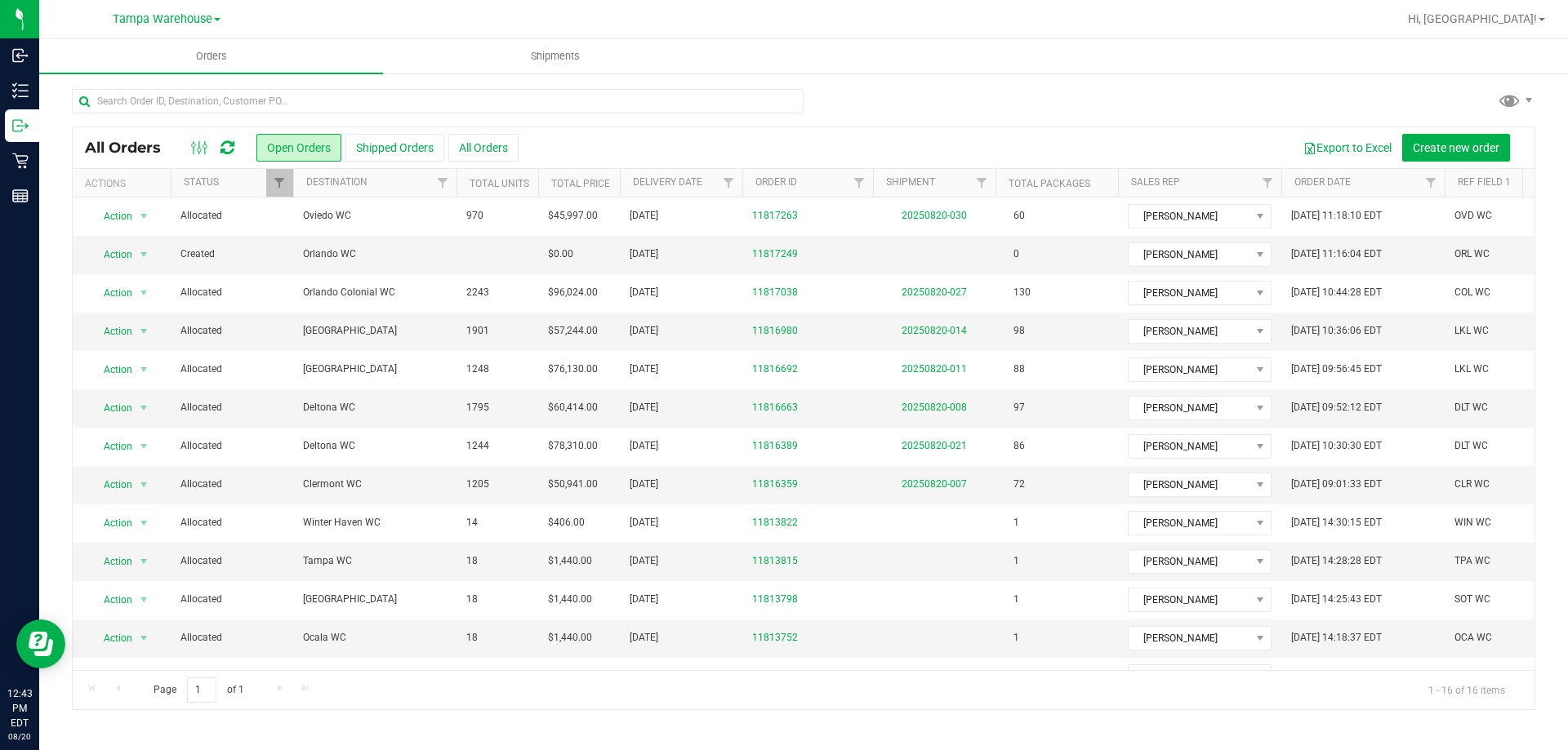
click at [217, 142] on div at bounding box center [213, 148] width 55 height 20
click at [218, 142] on div at bounding box center [213, 148] width 55 height 20
click at [223, 143] on icon at bounding box center [227, 148] width 14 height 17
